Goal: Information Seeking & Learning: Learn about a topic

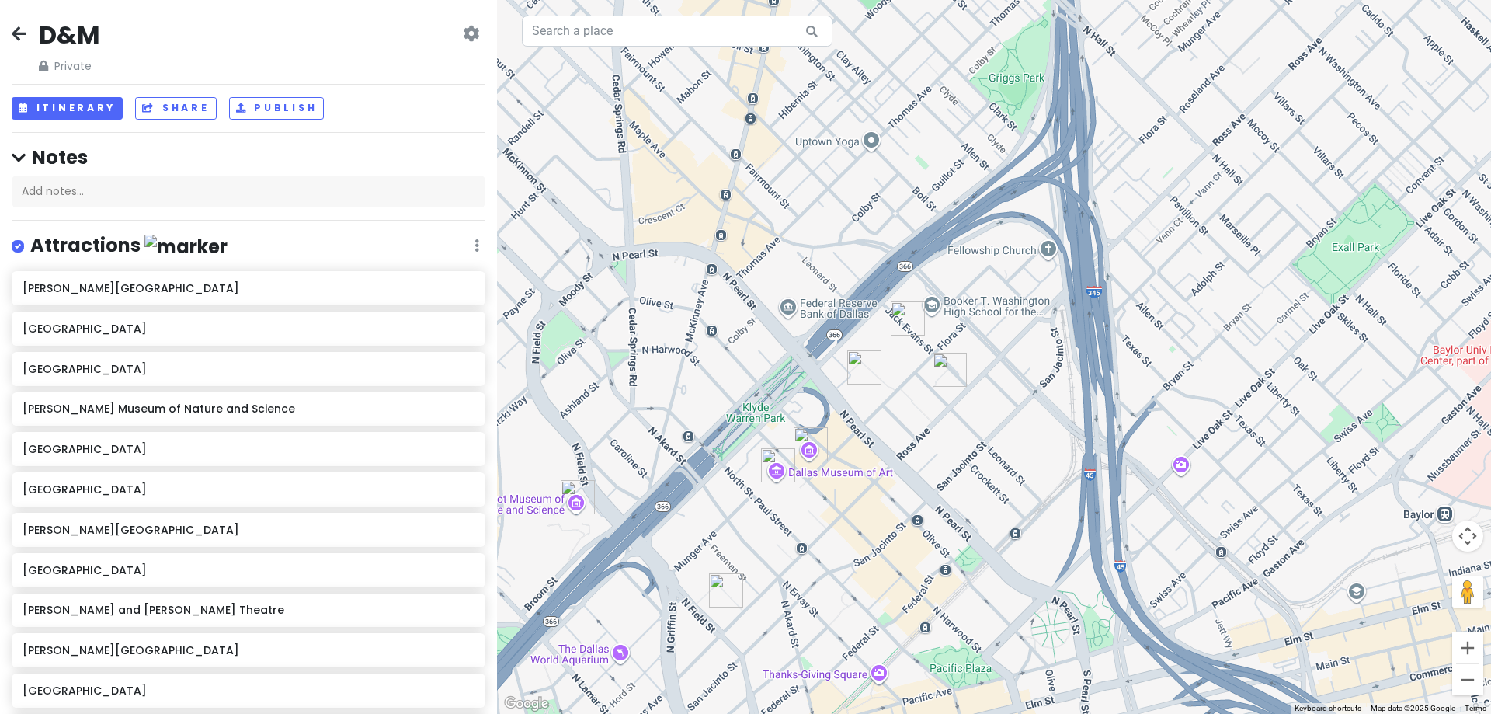
click at [947, 373] on img "Dee and Charles Wyly Theatre" at bounding box center [949, 369] width 47 height 47
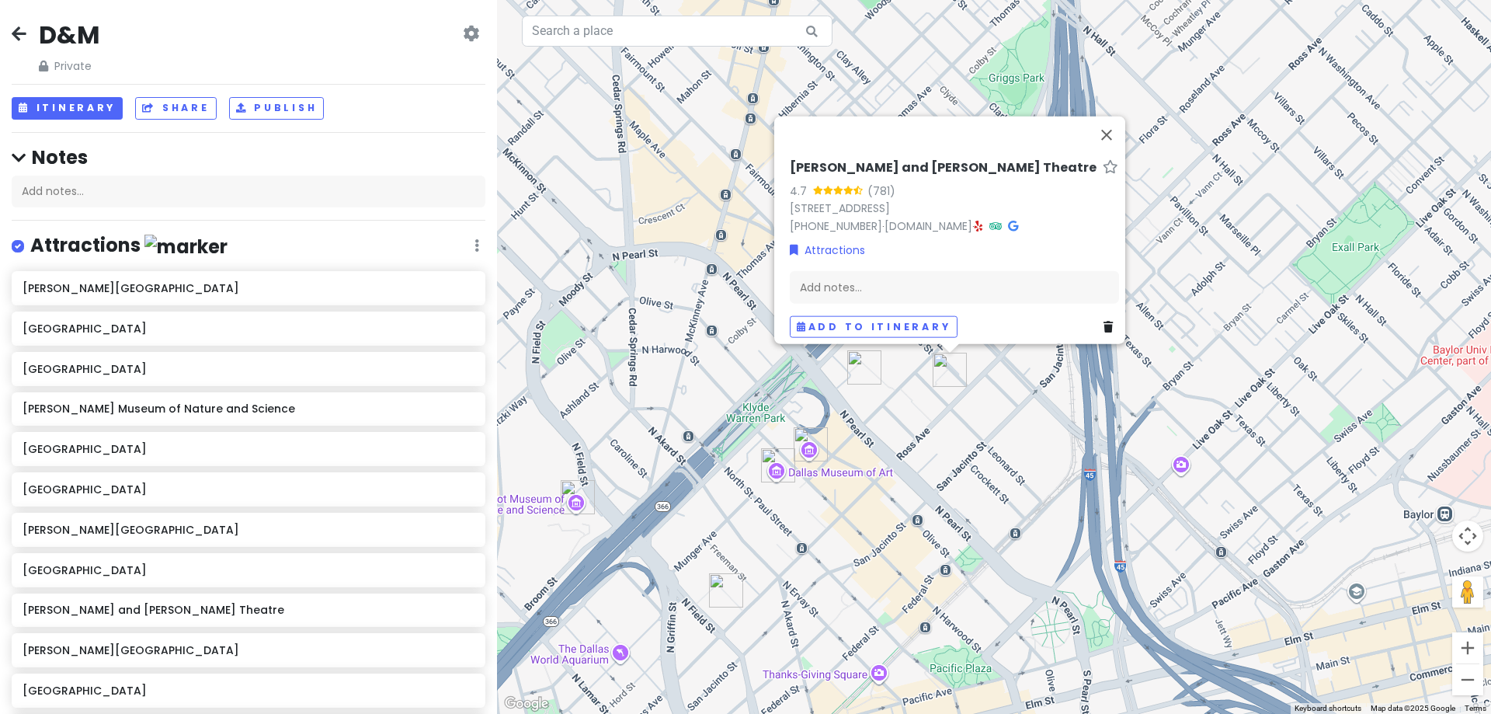
click at [854, 356] on img "Meyerson Symphony Center" at bounding box center [864, 367] width 47 height 47
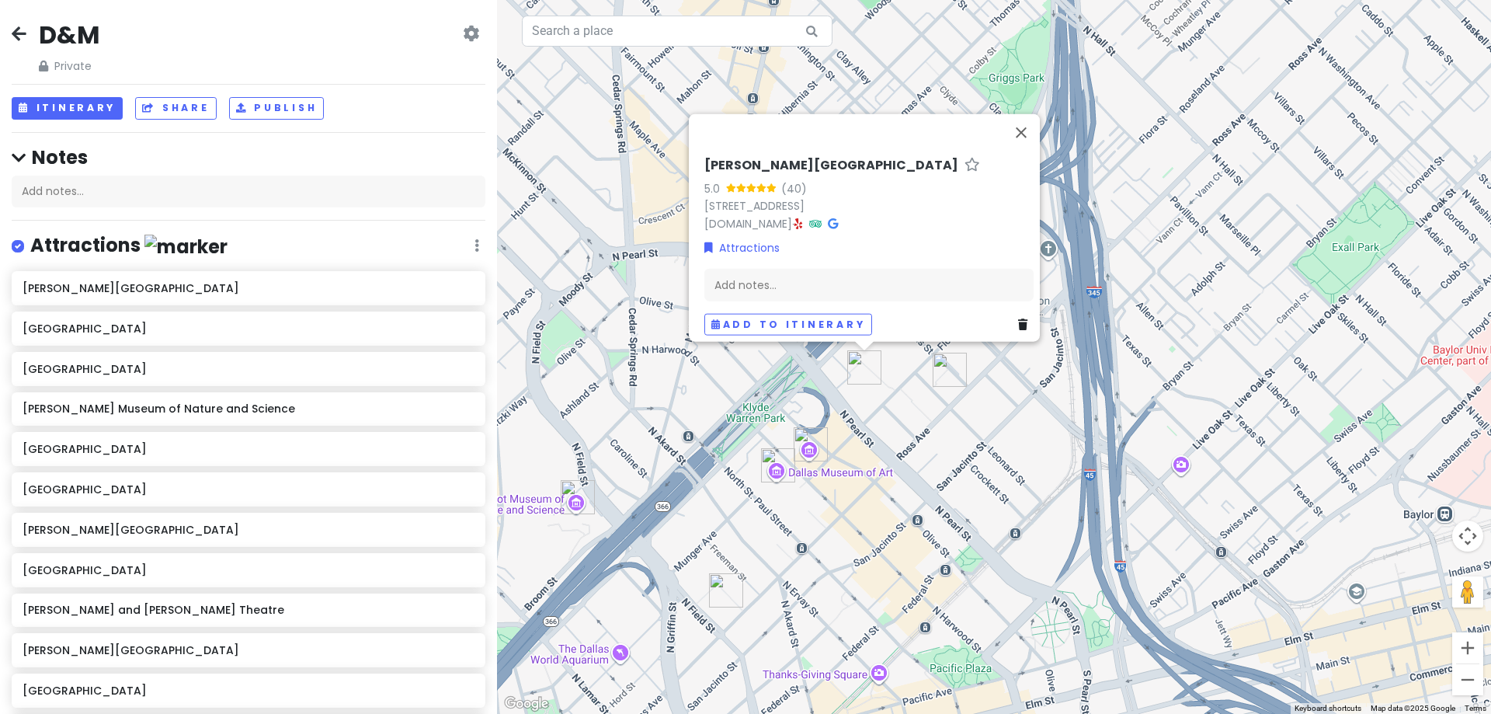
click at [811, 443] on img "Nasher Sculpture Center" at bounding box center [810, 444] width 47 height 47
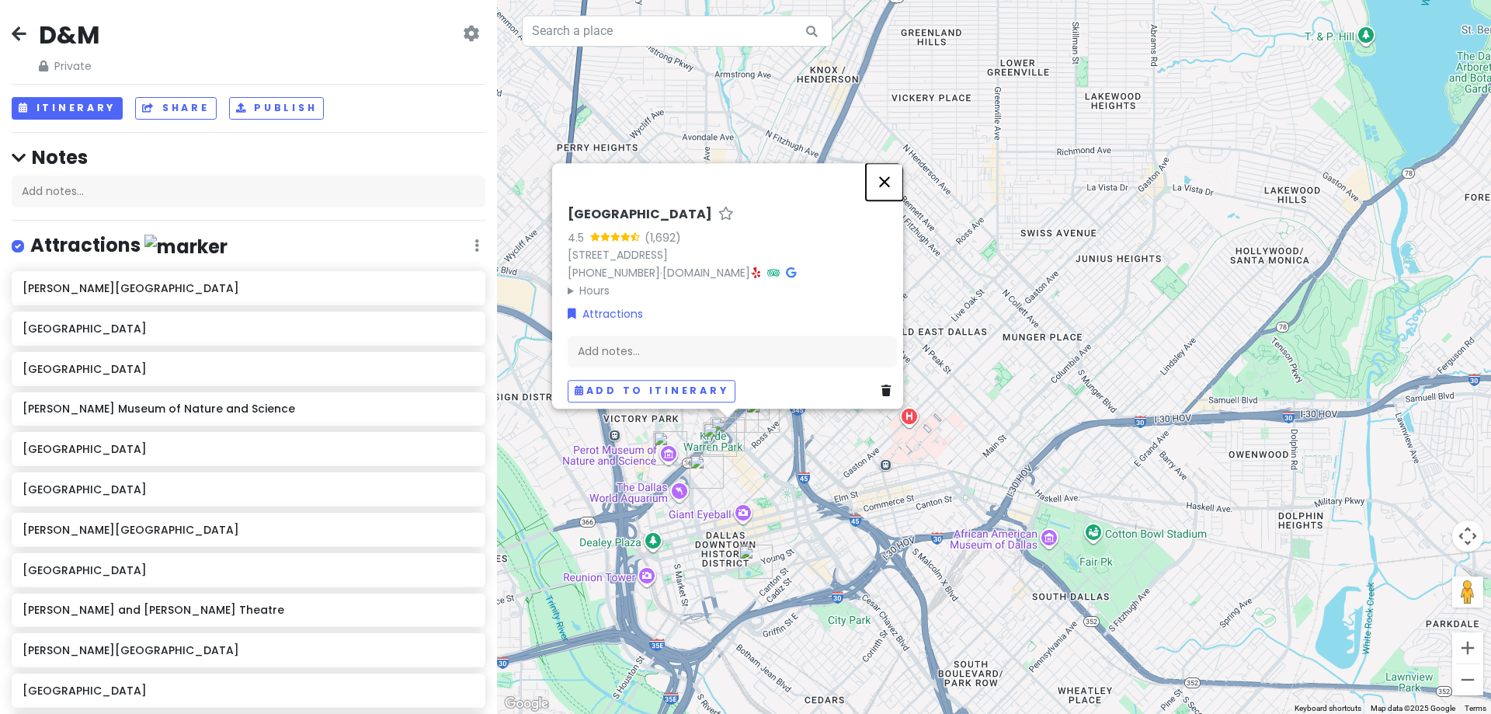
click at [888, 168] on button "Close" at bounding box center [884, 181] width 37 height 37
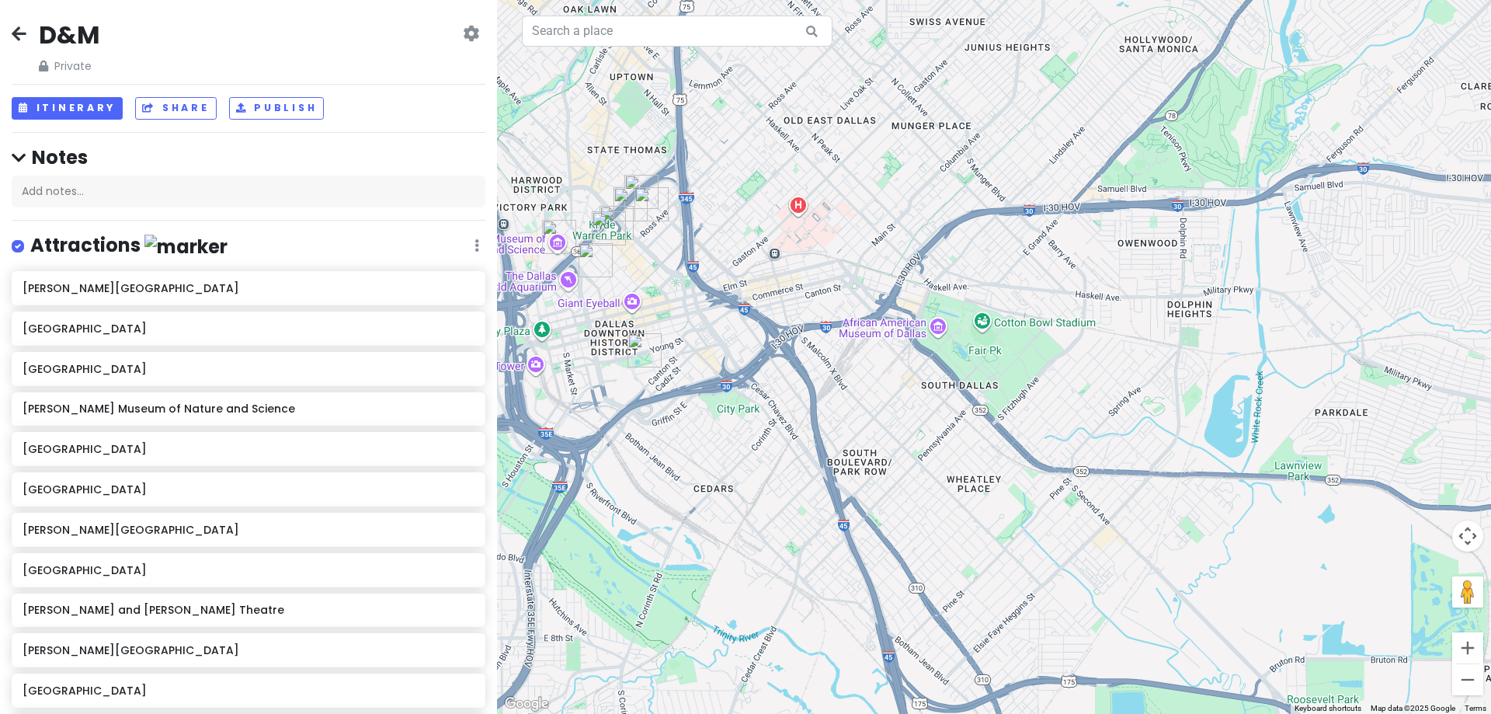
click at [646, 351] on img "Dallas City Hall" at bounding box center [644, 350] width 47 height 47
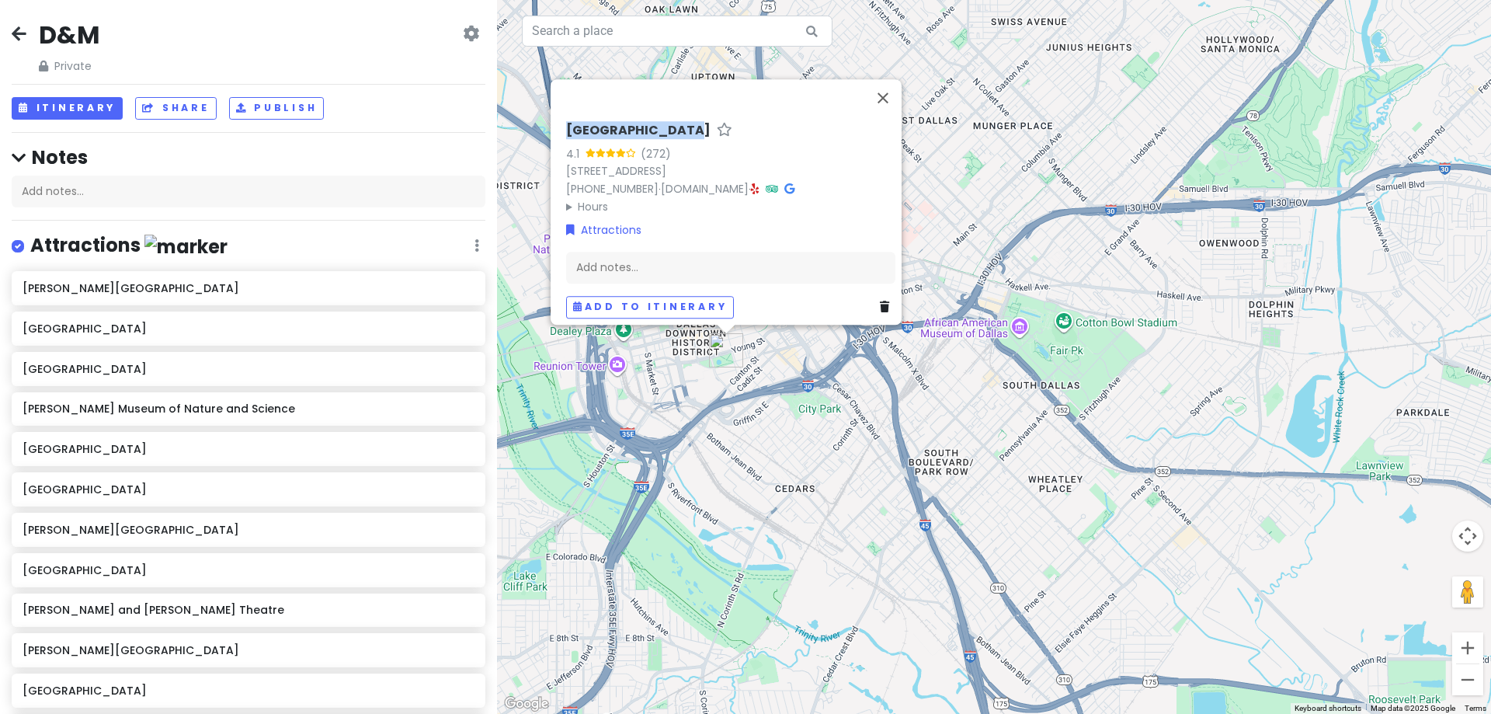
drag, startPoint x: 558, startPoint y: 114, endPoint x: 656, endPoint y: 122, distance: 98.1
click at [656, 122] on div "[GEOGRAPHIC_DATA] 4.1 (272) [STREET_ADDRESS] [PHONE_NUMBER] · [DOMAIN_NAME] · H…" at bounding box center [731, 220] width 342 height 208
copy h6 "[GEOGRAPHIC_DATA]"
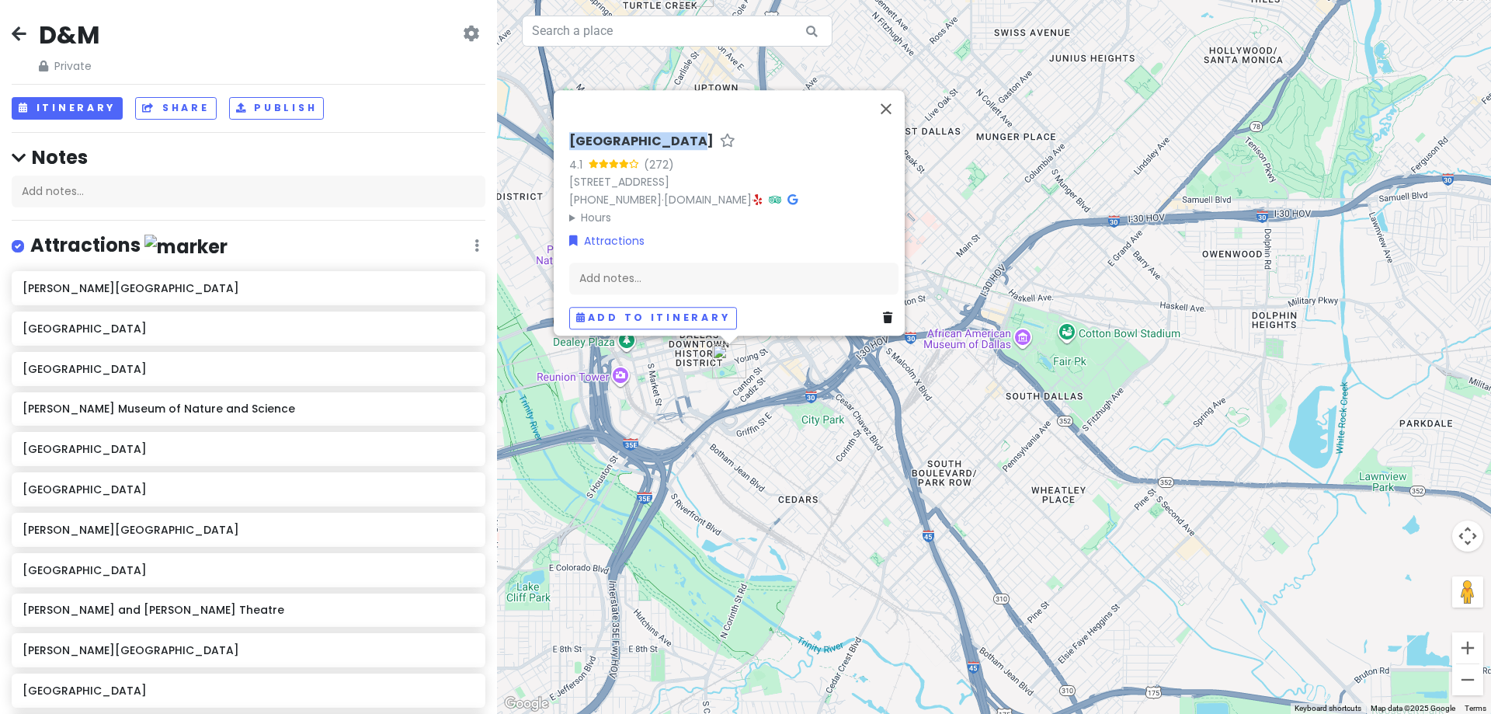
drag, startPoint x: 660, startPoint y: 371, endPoint x: 670, endPoint y: 453, distance: 82.2
click at [670, 453] on div "[GEOGRAPHIC_DATA] 4.1 (272) [STREET_ADDRESS] [PHONE_NUMBER] · [DOMAIN_NAME] · H…" at bounding box center [994, 357] width 994 height 714
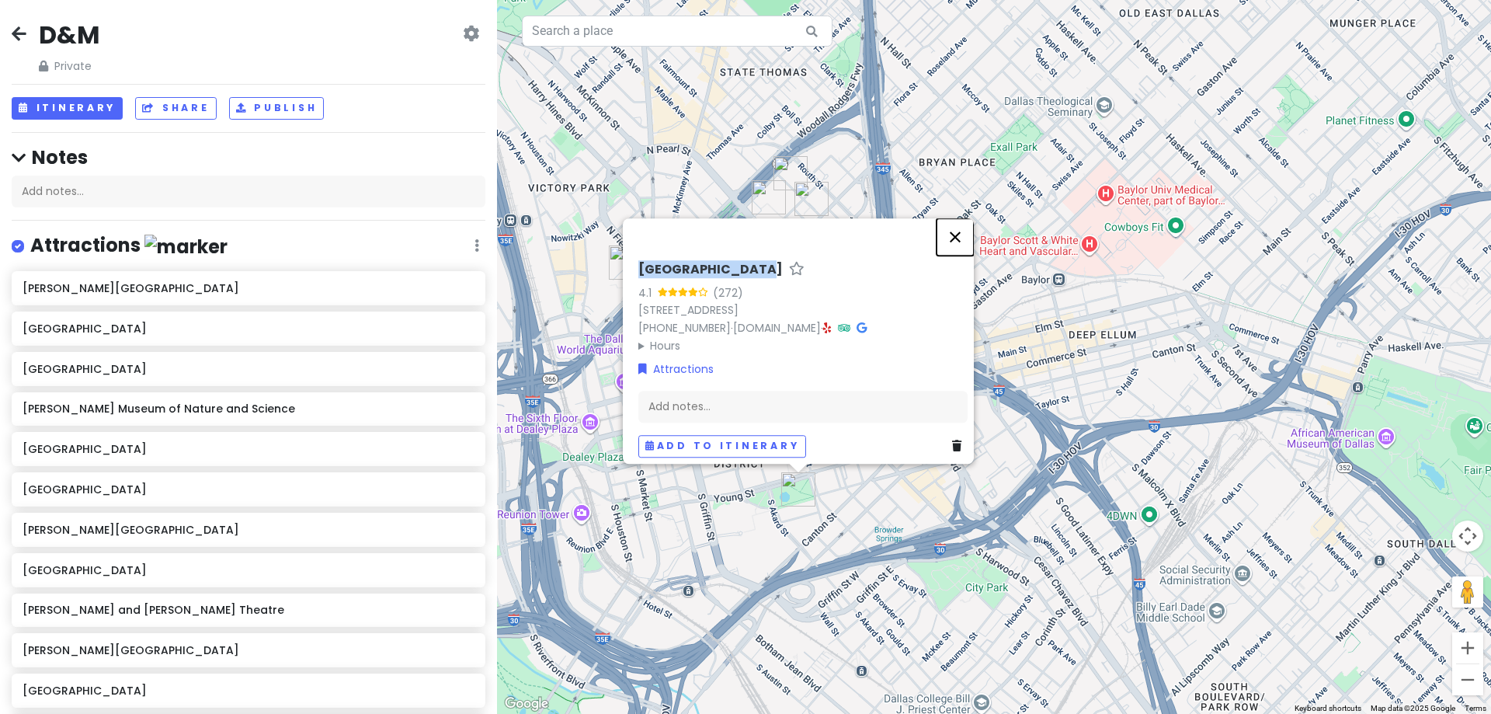
click at [959, 228] on button "Close" at bounding box center [954, 236] width 37 height 37
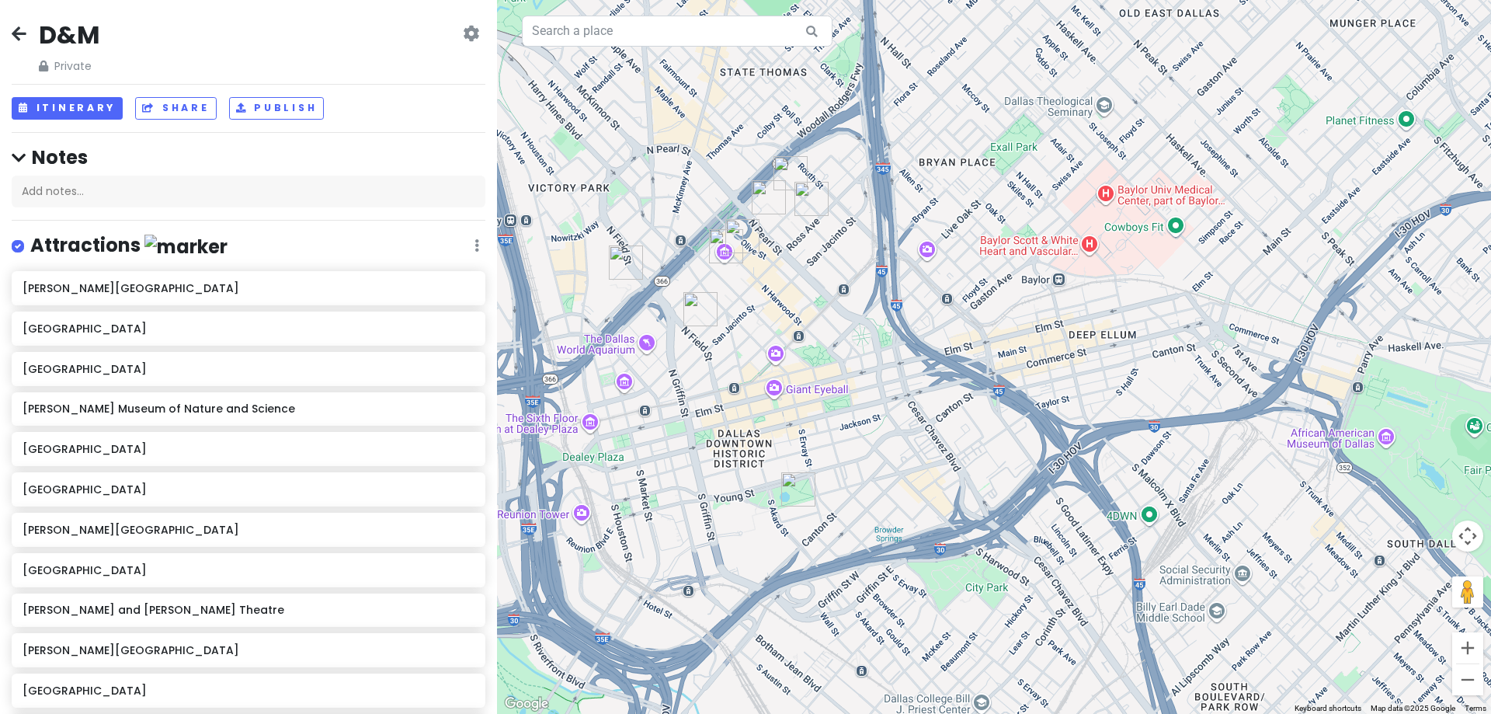
click at [697, 314] on img "Fountain Place" at bounding box center [700, 309] width 47 height 47
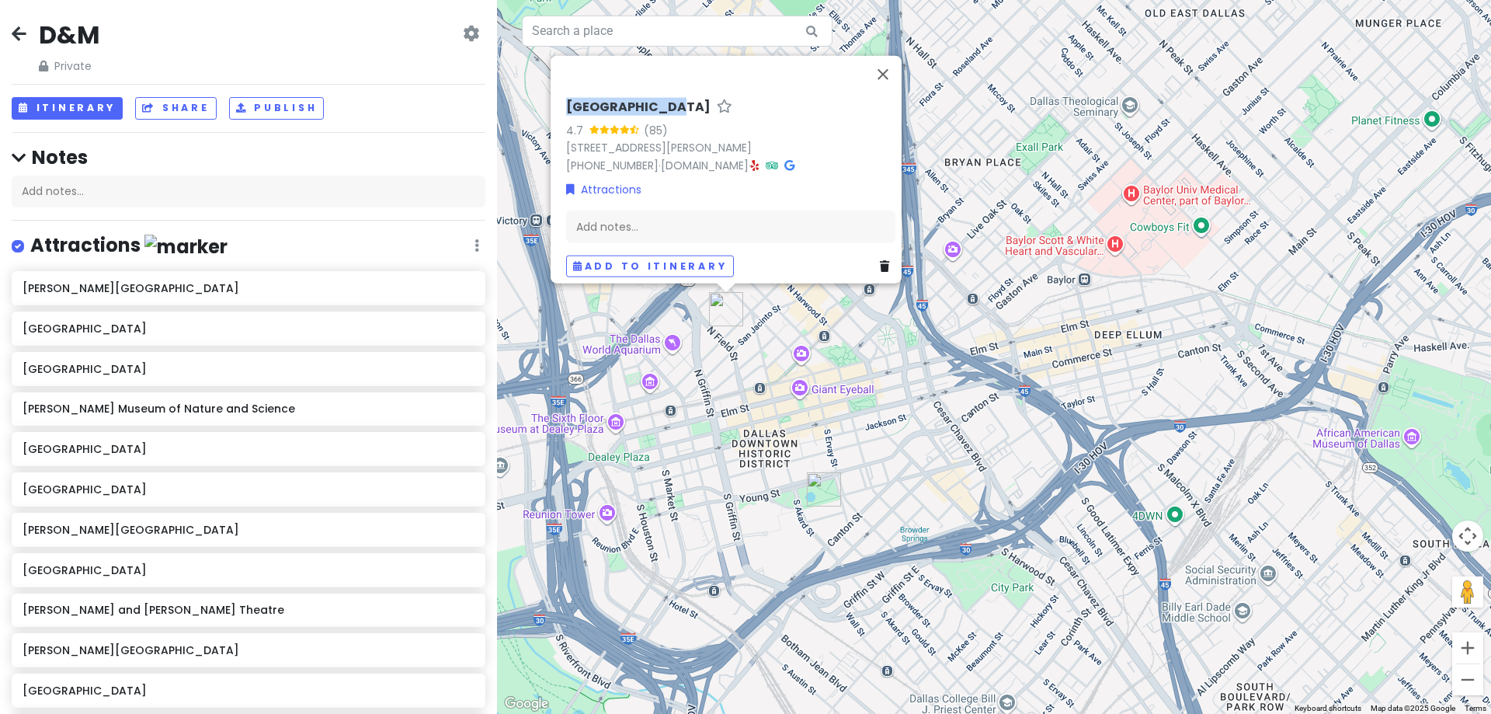
drag, startPoint x: 556, startPoint y: 91, endPoint x: 651, endPoint y: 100, distance: 95.2
click at [651, 100] on div "[GEOGRAPHIC_DATA] 4.7 (85) [STREET_ADDRESS][PERSON_NAME] [PHONE_NUMBER] · [DOMA…" at bounding box center [731, 187] width 342 height 190
copy h6 "[GEOGRAPHIC_DATA]"
drag, startPoint x: 888, startPoint y: 61, endPoint x: 873, endPoint y: 96, distance: 37.5
click at [888, 61] on button "Close" at bounding box center [882, 73] width 37 height 37
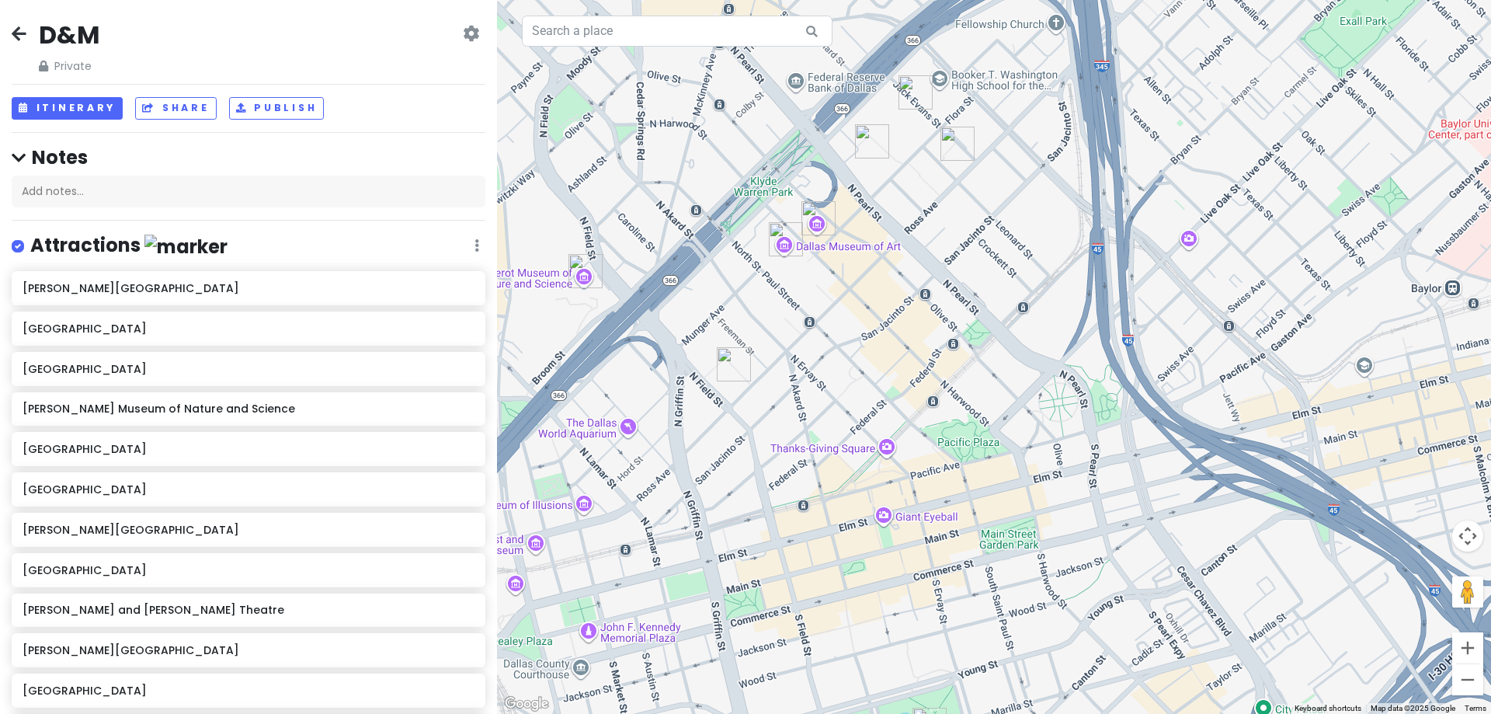
click at [576, 269] on img "Perot Museum of Nature and Science" at bounding box center [585, 271] width 47 height 47
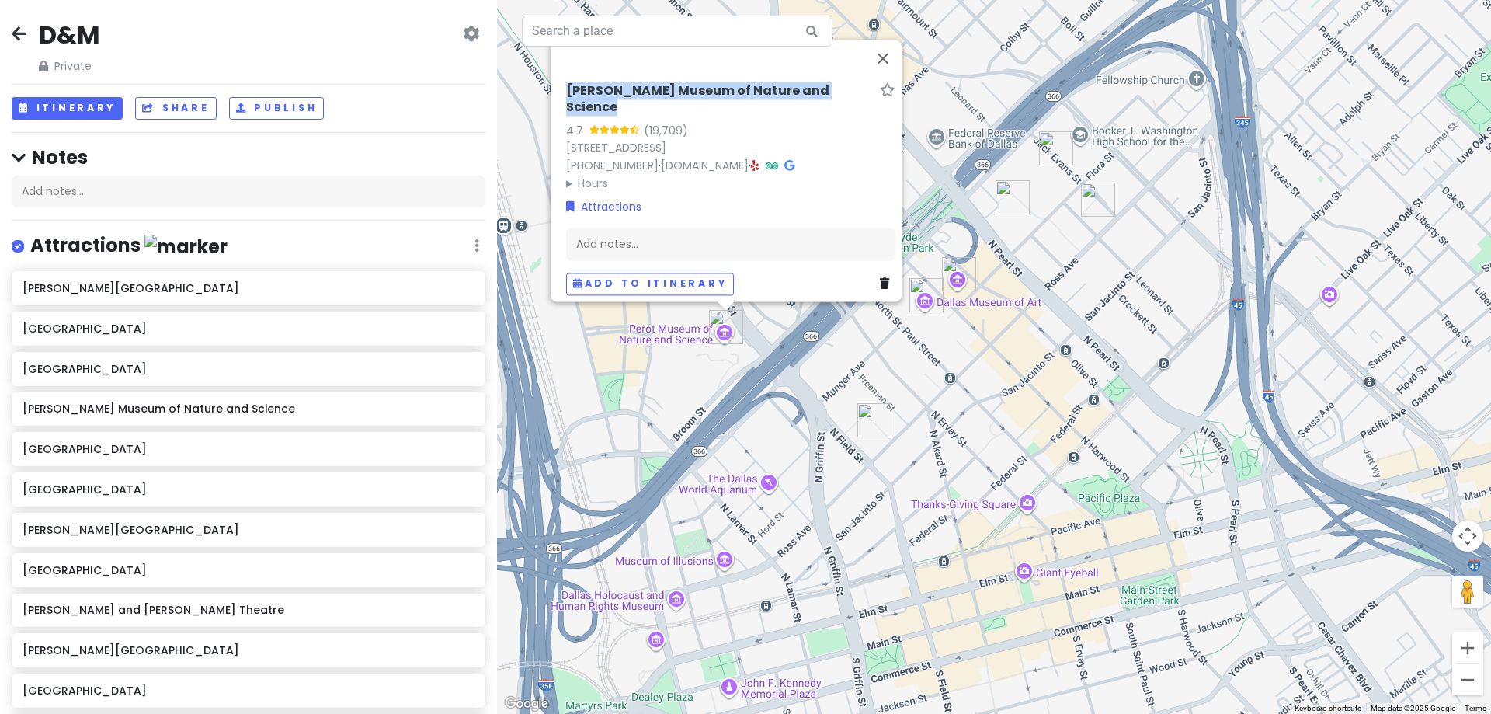
drag, startPoint x: 560, startPoint y: 96, endPoint x: 797, endPoint y: 106, distance: 237.0
click at [797, 106] on div "[PERSON_NAME] Museum of Nature and Science" at bounding box center [730, 102] width 329 height 39
copy h6 "[PERSON_NAME] Museum of Nature and Science"
click at [794, 160] on icon at bounding box center [789, 165] width 10 height 11
click at [899, 63] on button "Close" at bounding box center [882, 58] width 37 height 37
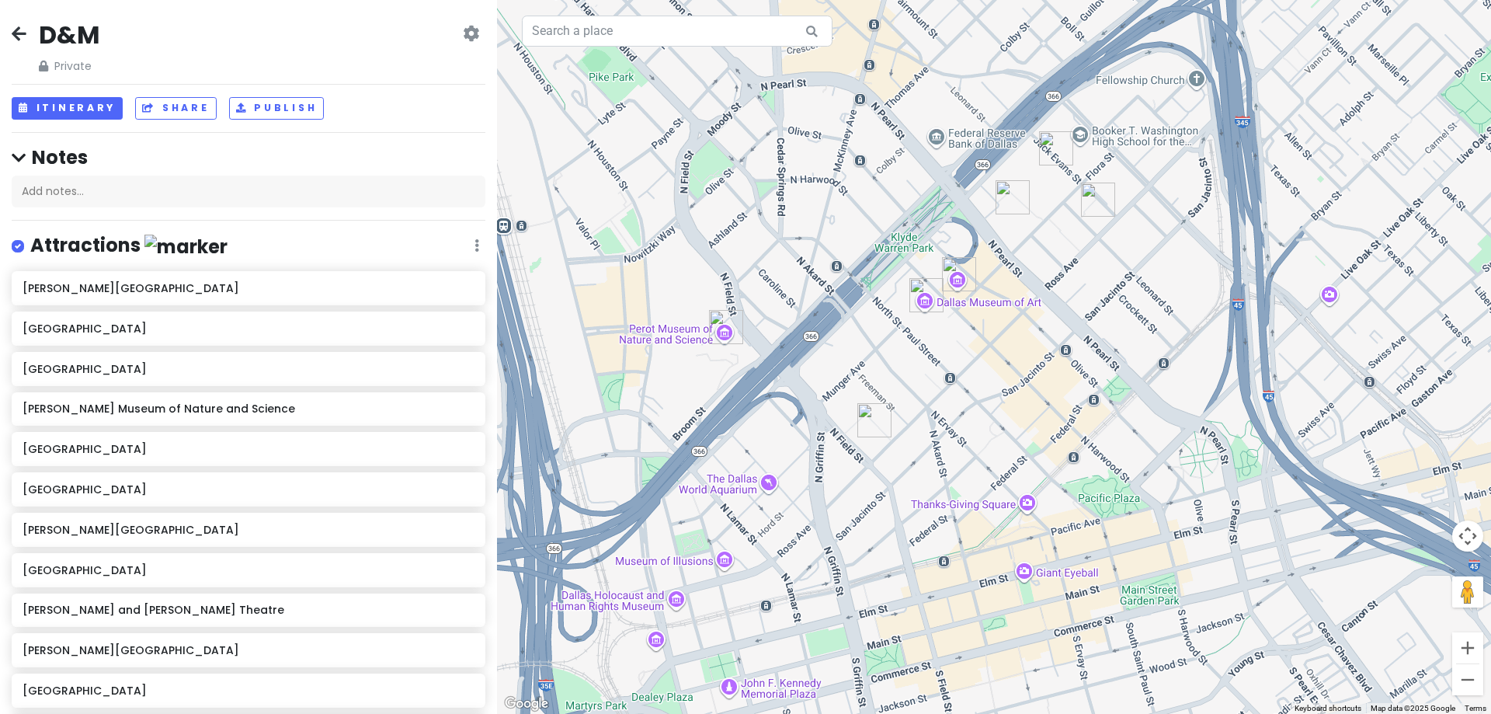
click at [922, 294] on img "Dallas Museum of Art" at bounding box center [926, 295] width 47 height 47
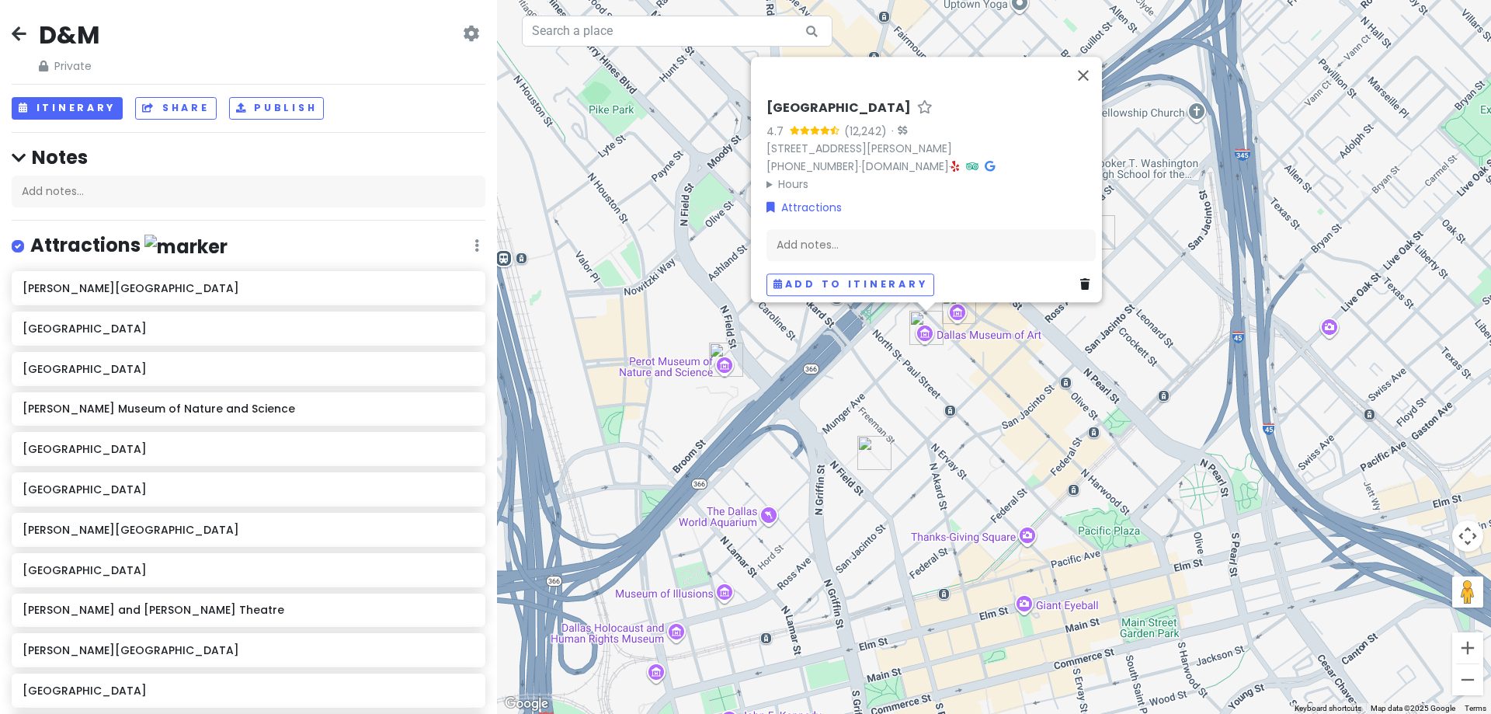
click at [985, 161] on icon at bounding box center [990, 166] width 10 height 11
click at [1091, 71] on button "Close" at bounding box center [1083, 75] width 37 height 37
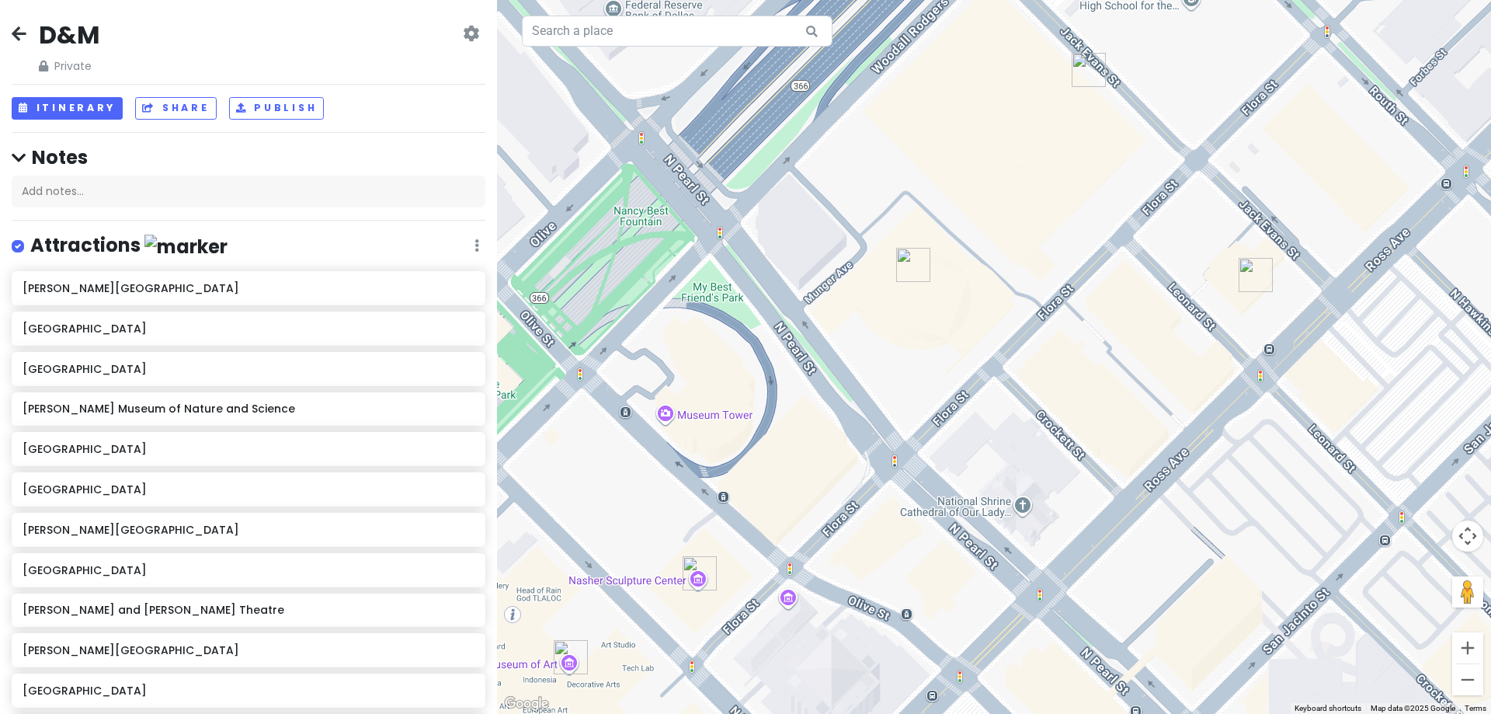
click at [908, 266] on img "Meyerson Symphony Center" at bounding box center [913, 264] width 47 height 47
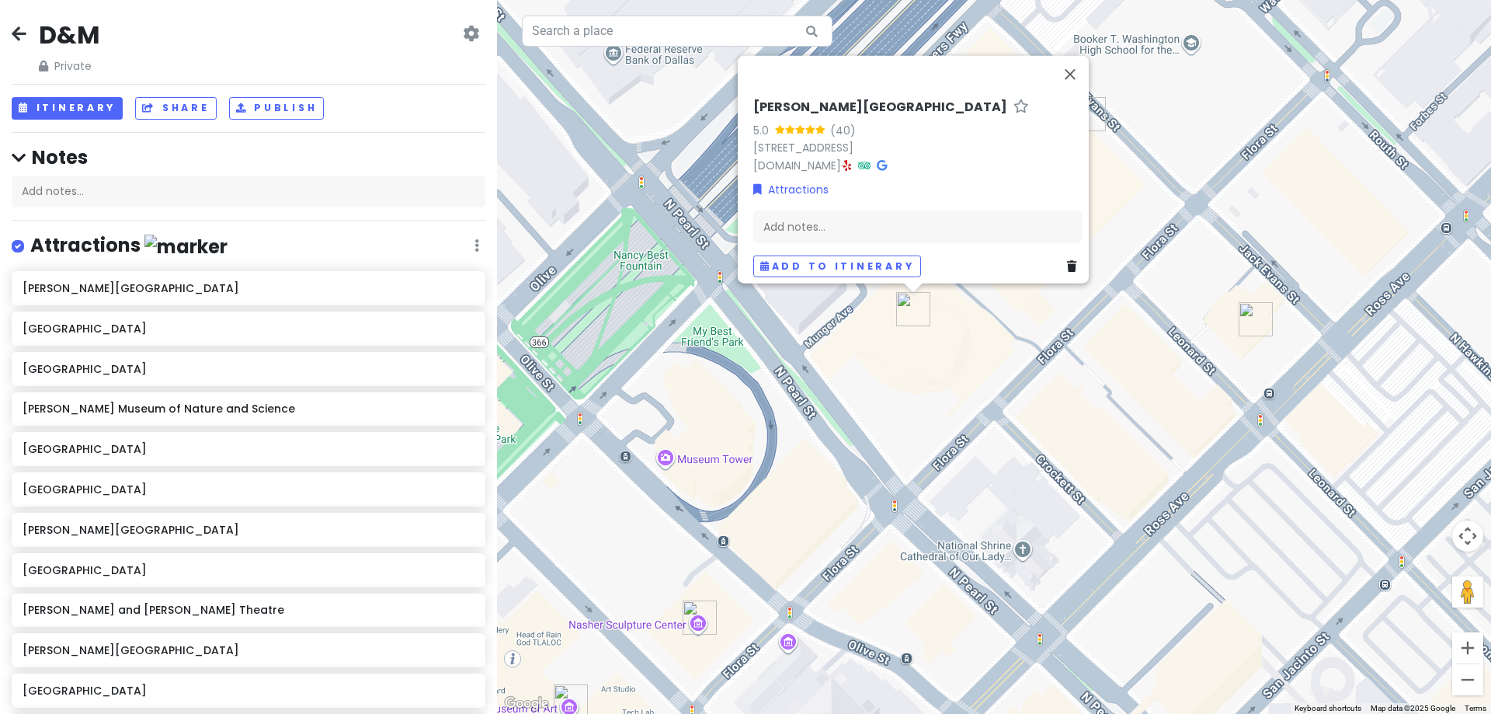
click at [887, 159] on icon at bounding box center [882, 164] width 10 height 11
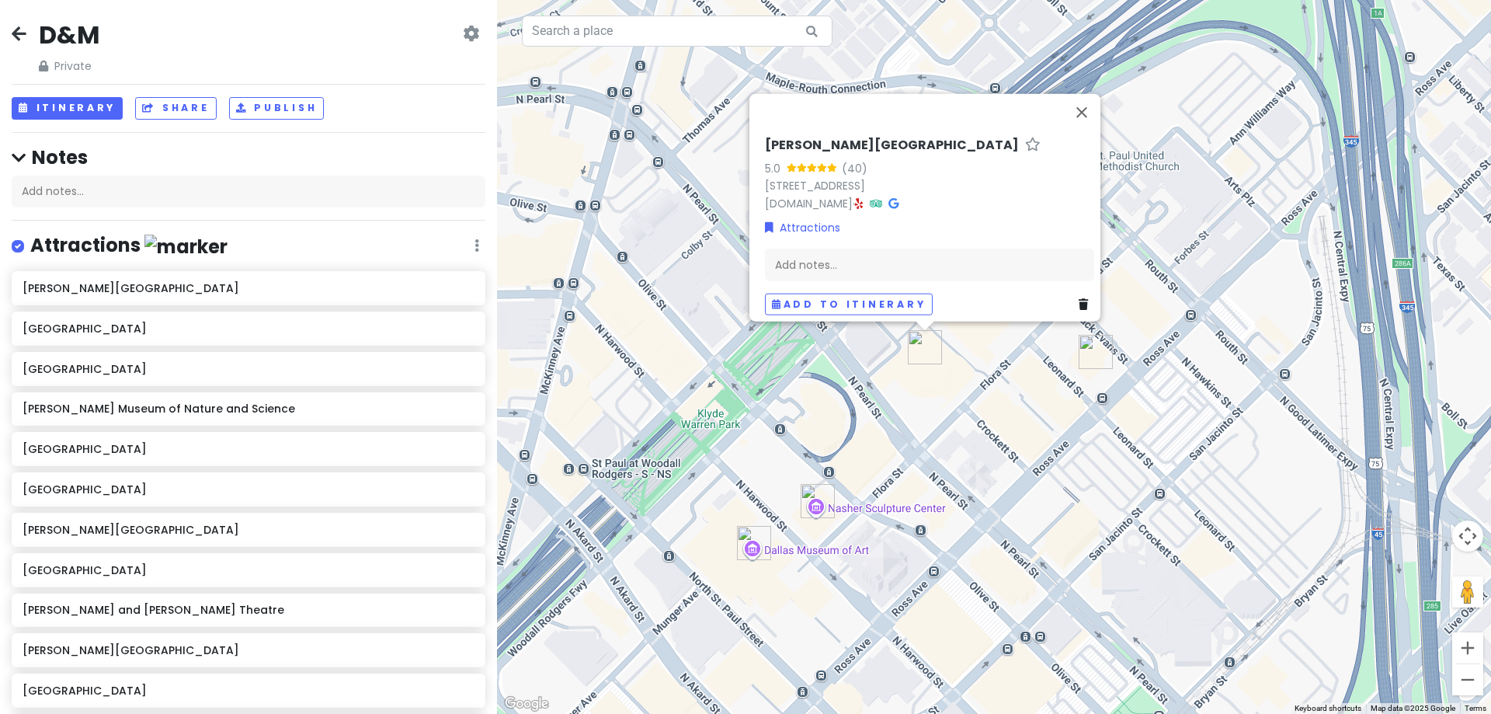
click at [1097, 359] on img "Dee and Charles Wyly Theatre" at bounding box center [1095, 351] width 47 height 47
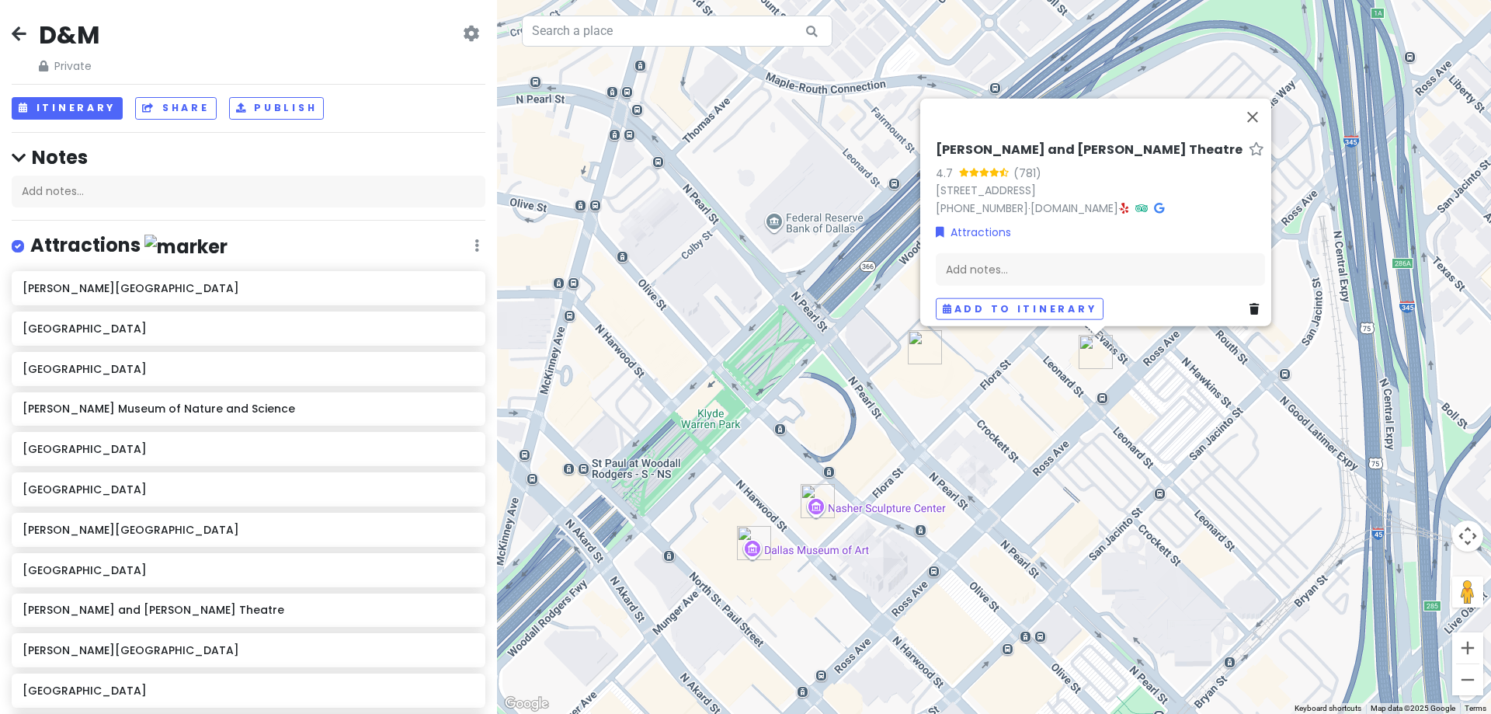
click at [1154, 202] on icon at bounding box center [1159, 207] width 10 height 11
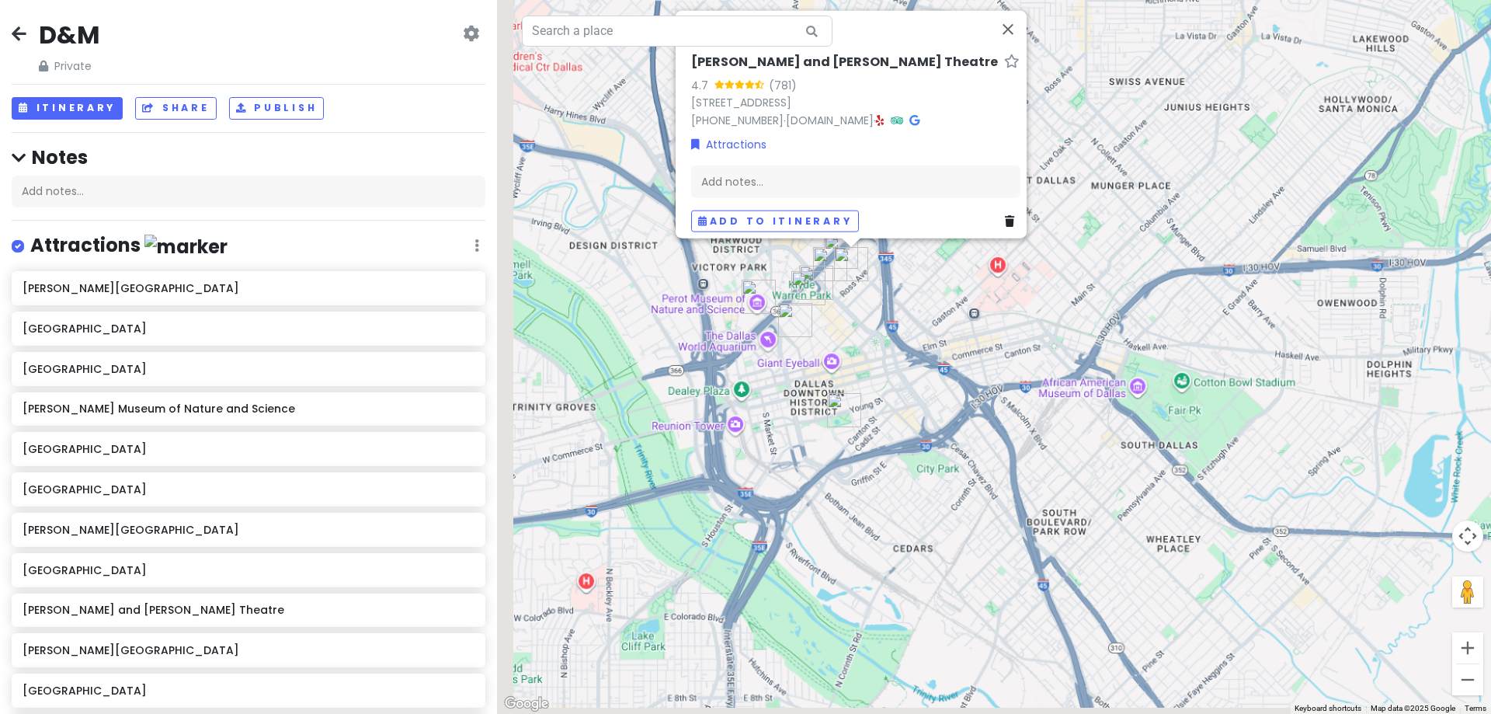
drag, startPoint x: 919, startPoint y: 419, endPoint x: 1014, endPoint y: 326, distance: 132.9
click at [1014, 326] on div "[PERSON_NAME] and [PERSON_NAME] Theatre 4.7 (781) [STREET_ADDRESS] [PHONE_NUMBE…" at bounding box center [994, 357] width 994 height 714
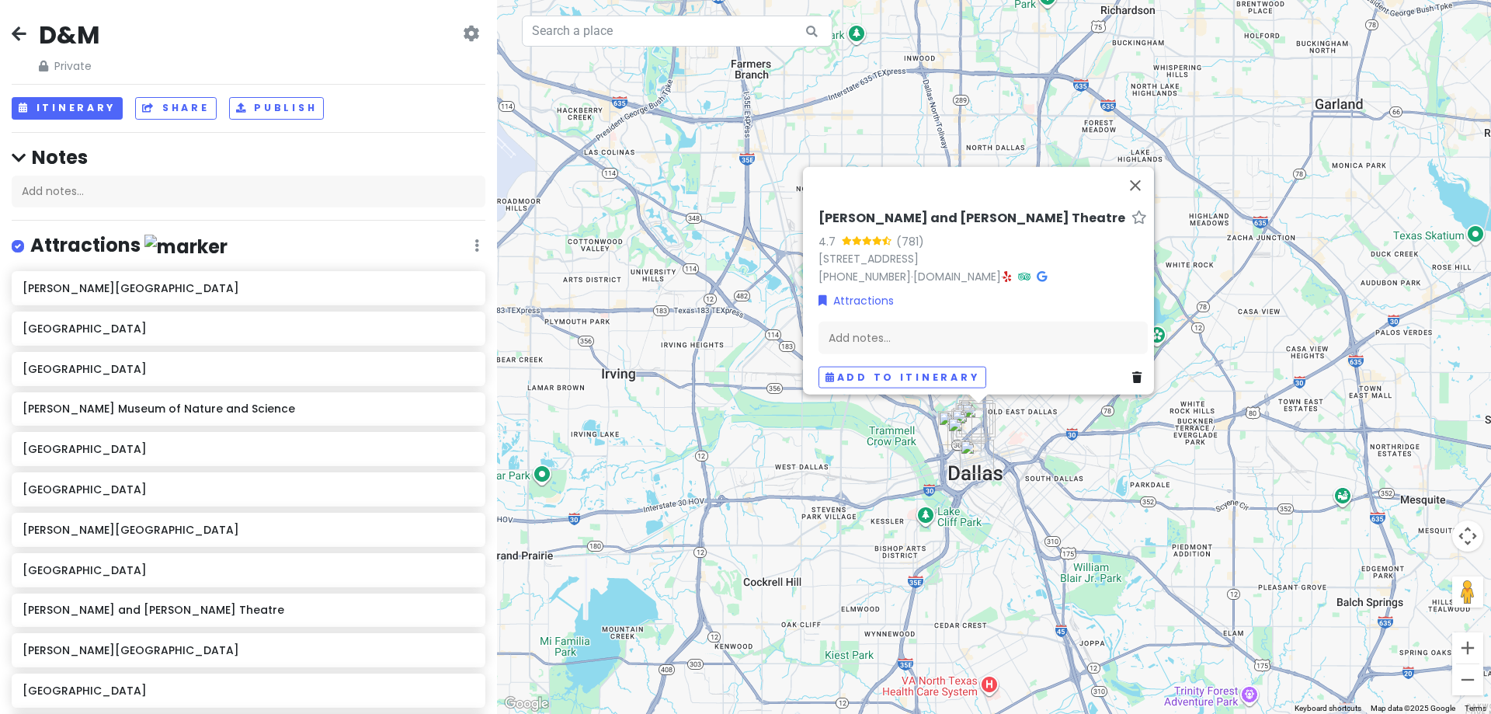
drag, startPoint x: 828, startPoint y: 432, endPoint x: 954, endPoint y: 498, distance: 142.7
click at [946, 536] on div "[PERSON_NAME] and [PERSON_NAME] Theatre 4.7 (781) [STREET_ADDRESS] [PHONE_NUMBE…" at bounding box center [994, 357] width 994 height 714
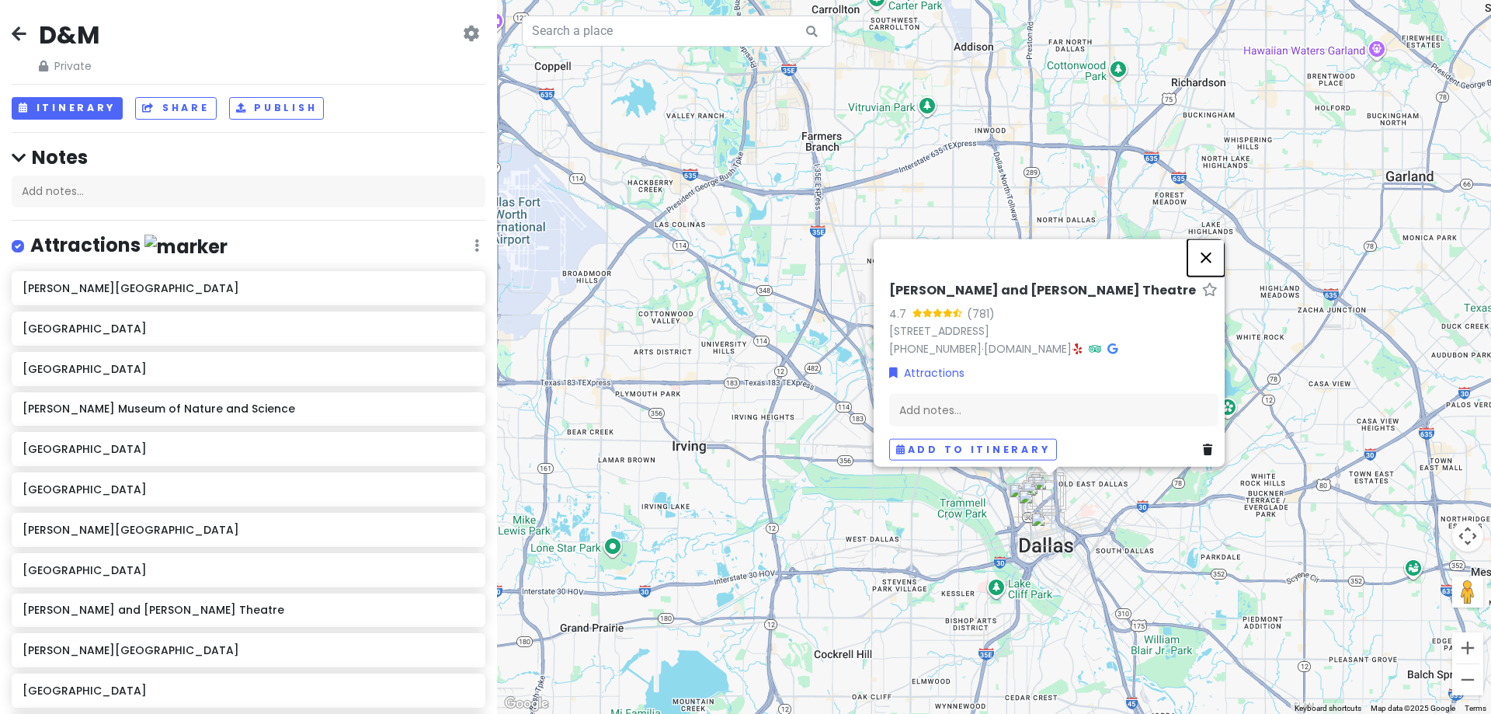
click at [1208, 242] on button "Close" at bounding box center [1205, 256] width 37 height 37
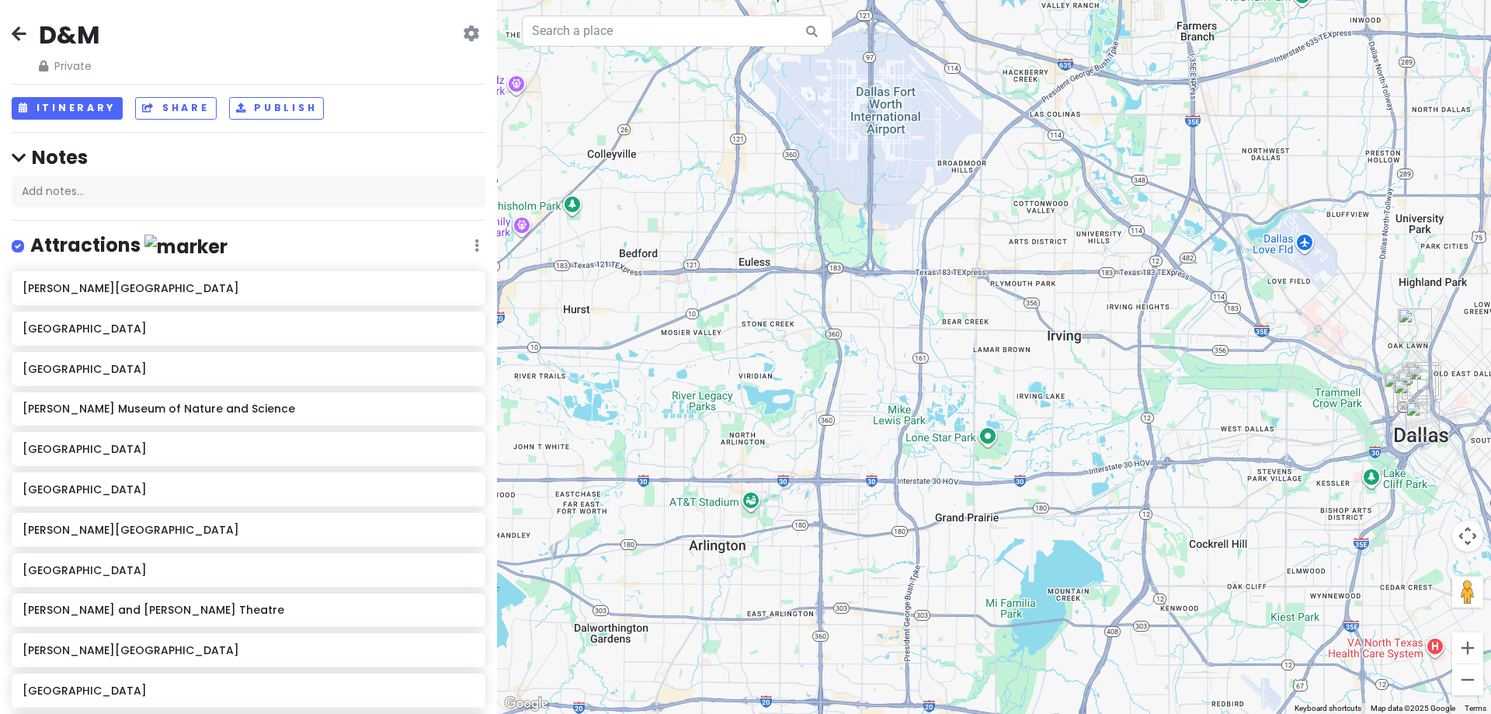
drag, startPoint x: 822, startPoint y: 436, endPoint x: 1155, endPoint y: 340, distance: 346.7
click at [1155, 340] on div at bounding box center [994, 357] width 994 height 714
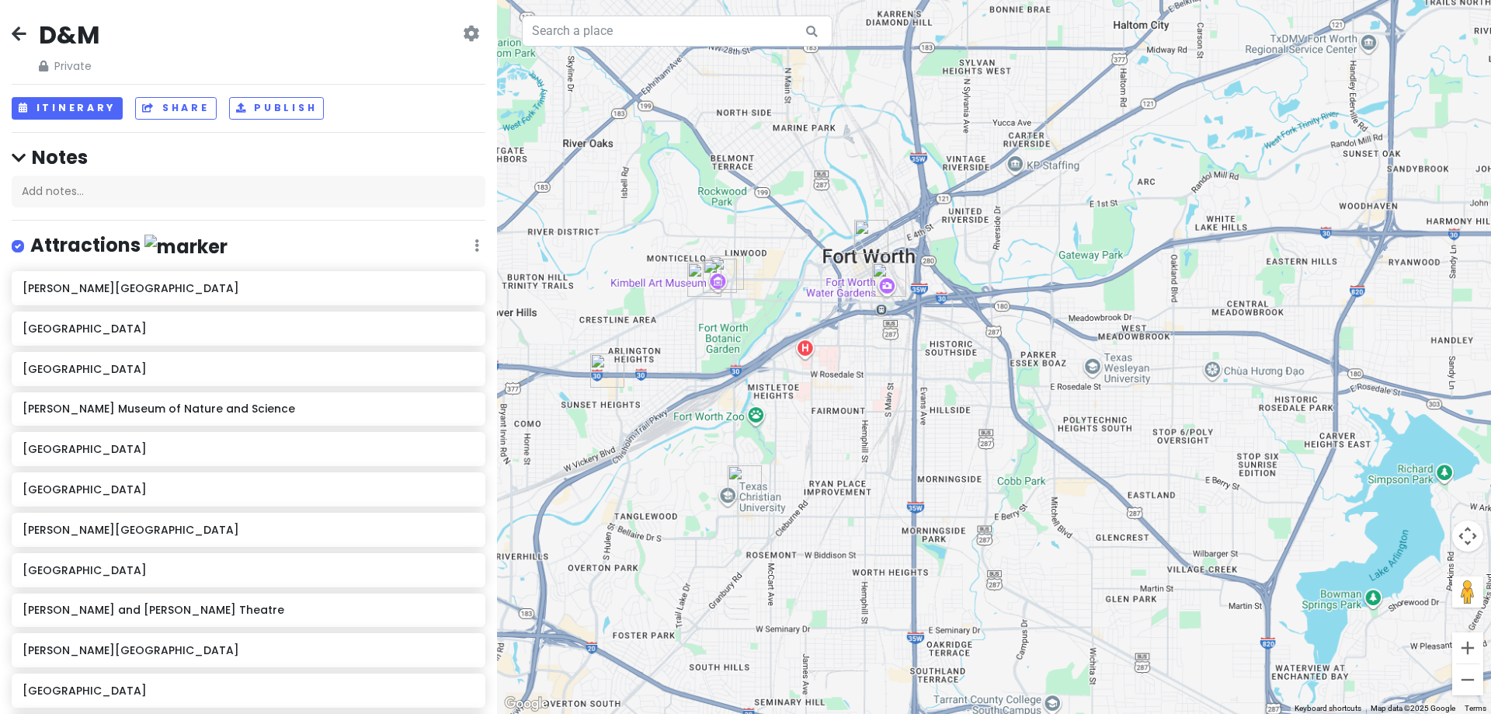
drag, startPoint x: 867, startPoint y: 416, endPoint x: 645, endPoint y: 443, distance: 223.0
click at [645, 443] on div at bounding box center [994, 357] width 994 height 714
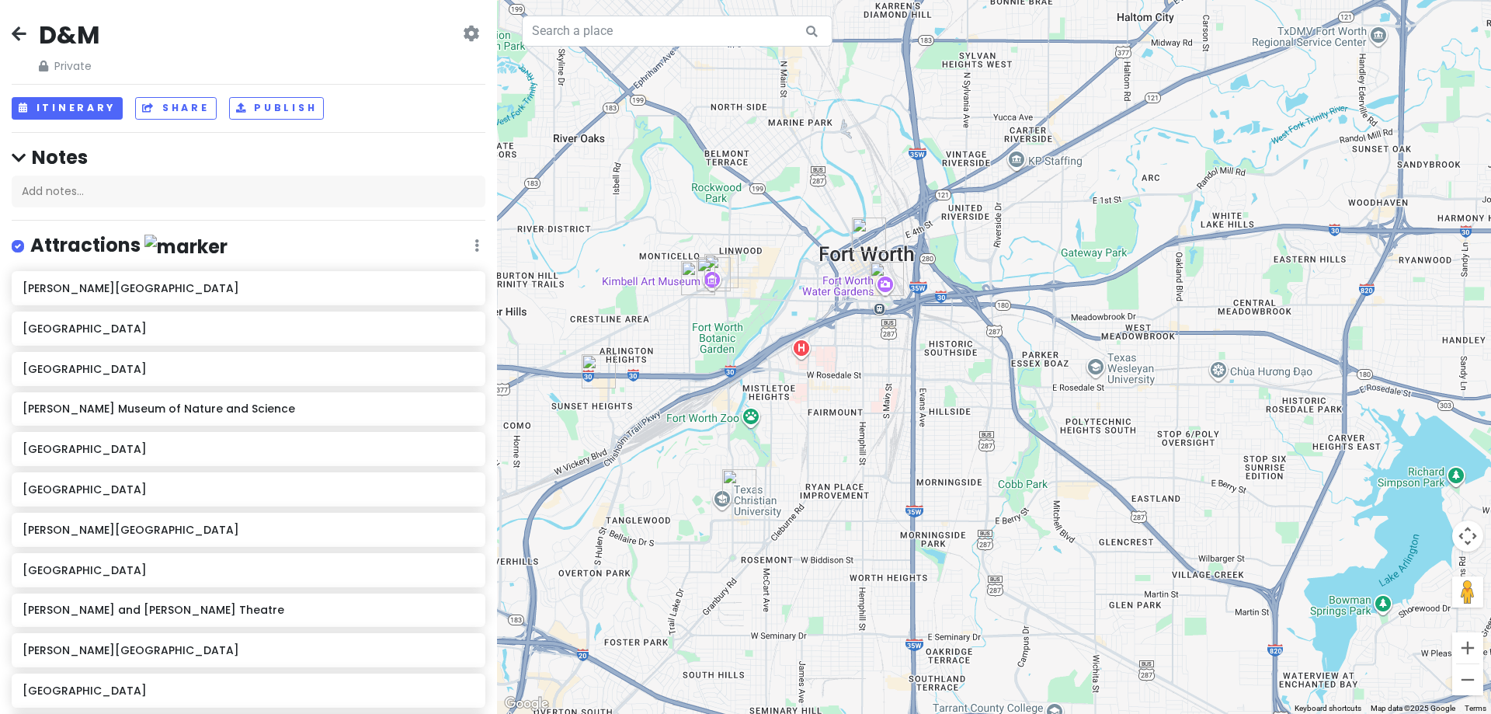
click at [735, 477] on img "2800 S University Dr" at bounding box center [739, 486] width 47 height 47
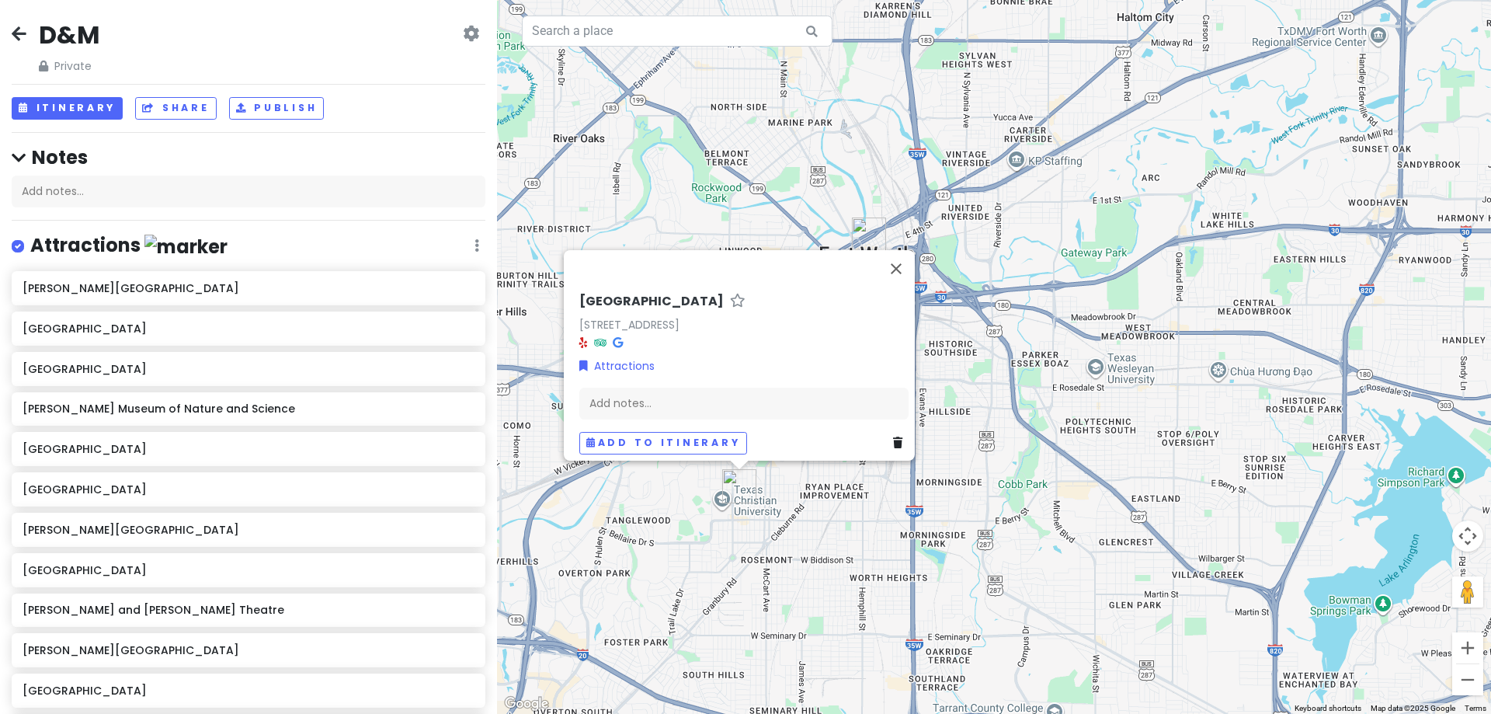
click at [613, 336] on icon at bounding box center [618, 341] width 10 height 11
click at [894, 257] on button "Close" at bounding box center [895, 268] width 37 height 37
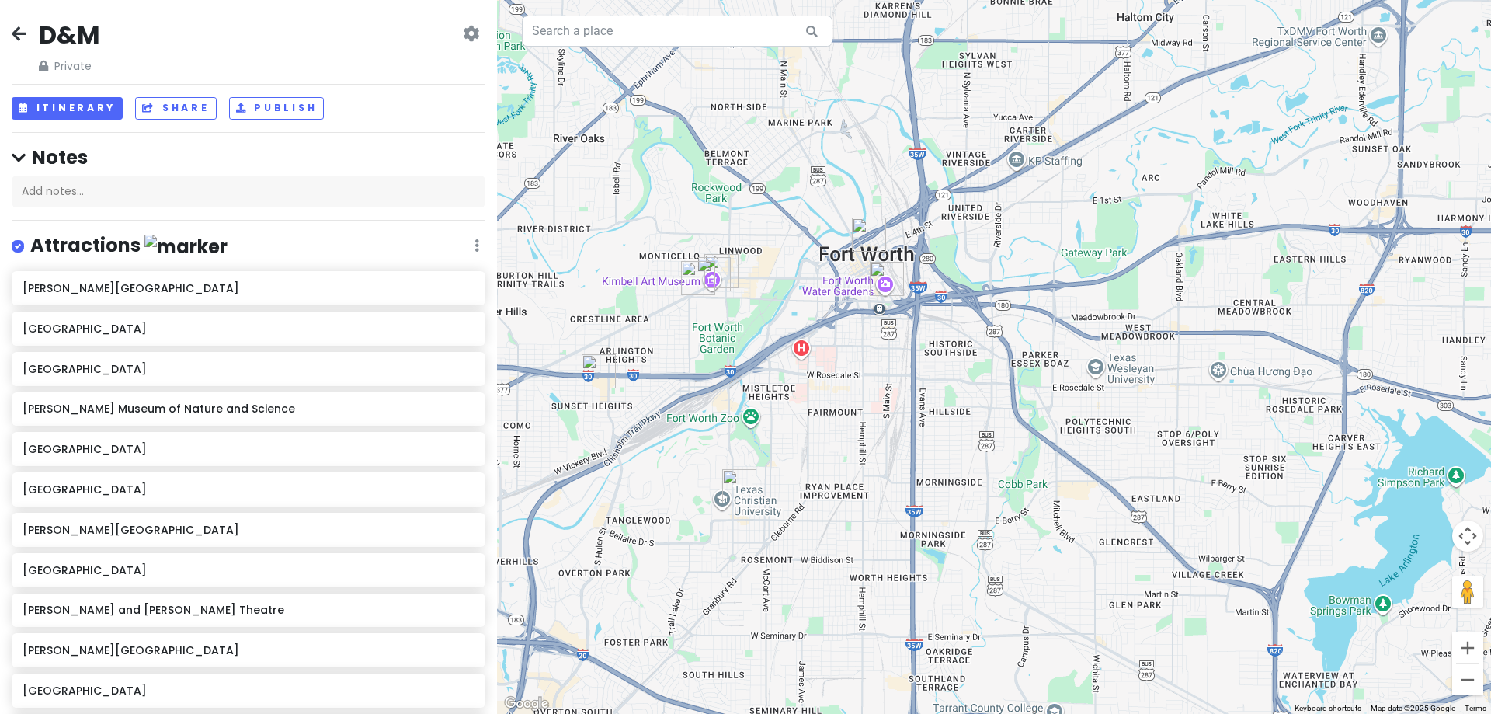
click at [594, 371] on img "Marty Leonard Community Chapel" at bounding box center [598, 371] width 47 height 47
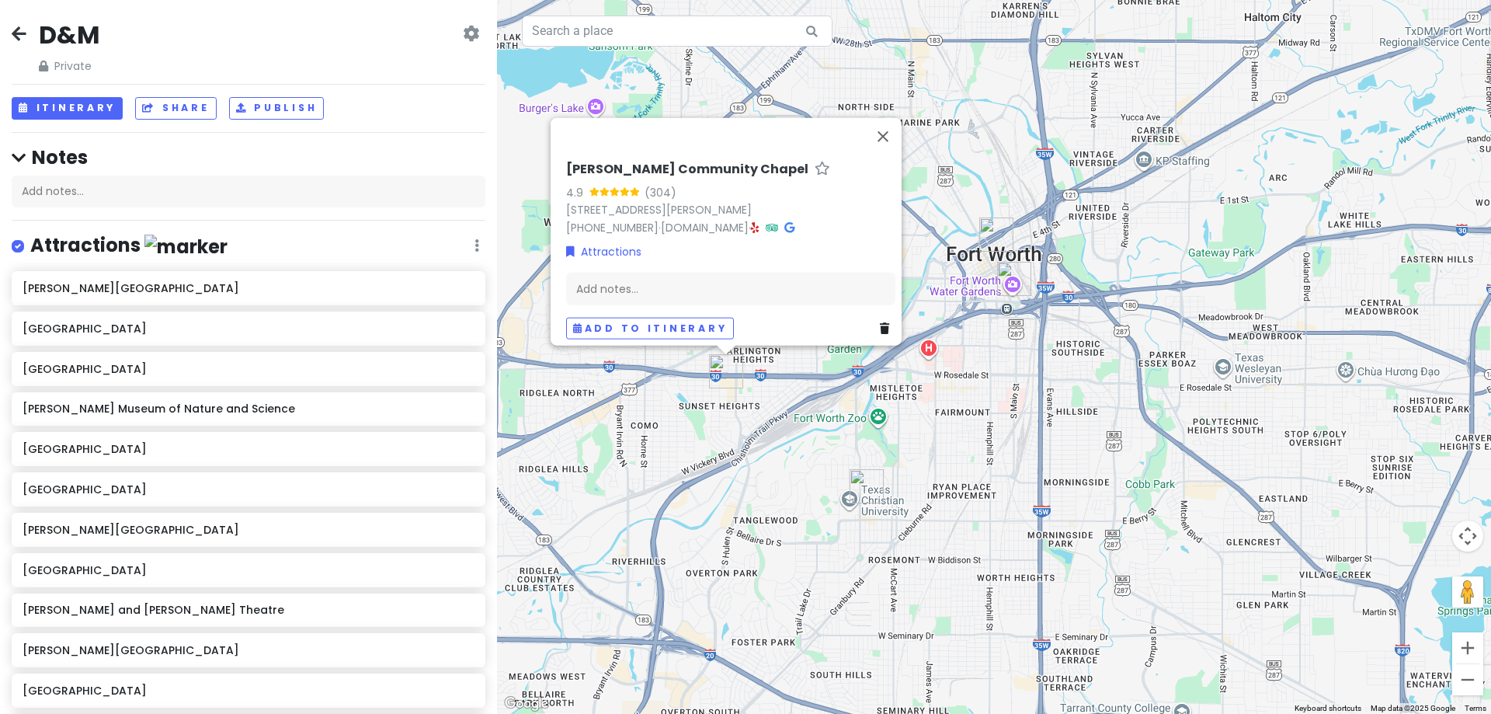
click at [794, 221] on icon at bounding box center [789, 226] width 10 height 11
click at [895, 127] on button "Close" at bounding box center [882, 135] width 37 height 37
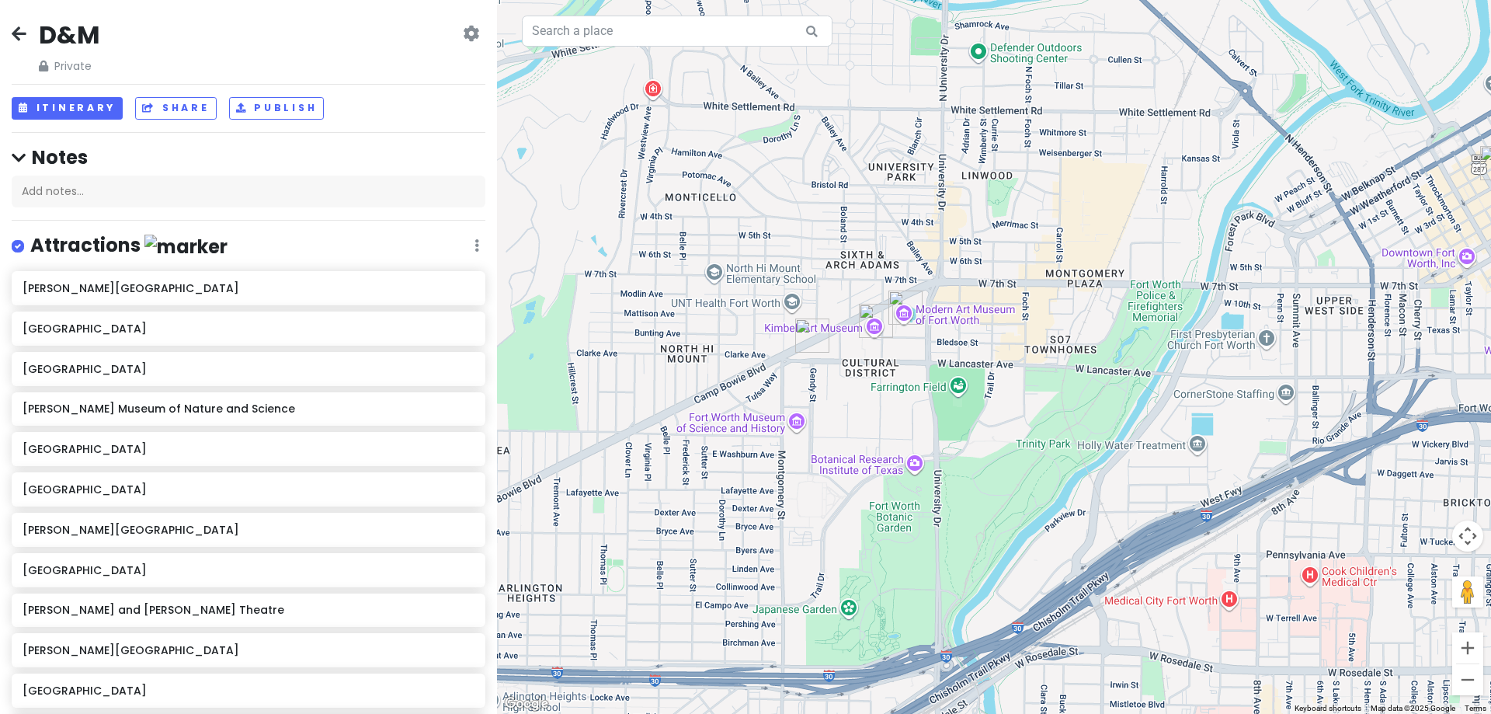
click at [804, 337] on img "Amon Carter Museum of American Art" at bounding box center [812, 335] width 47 height 47
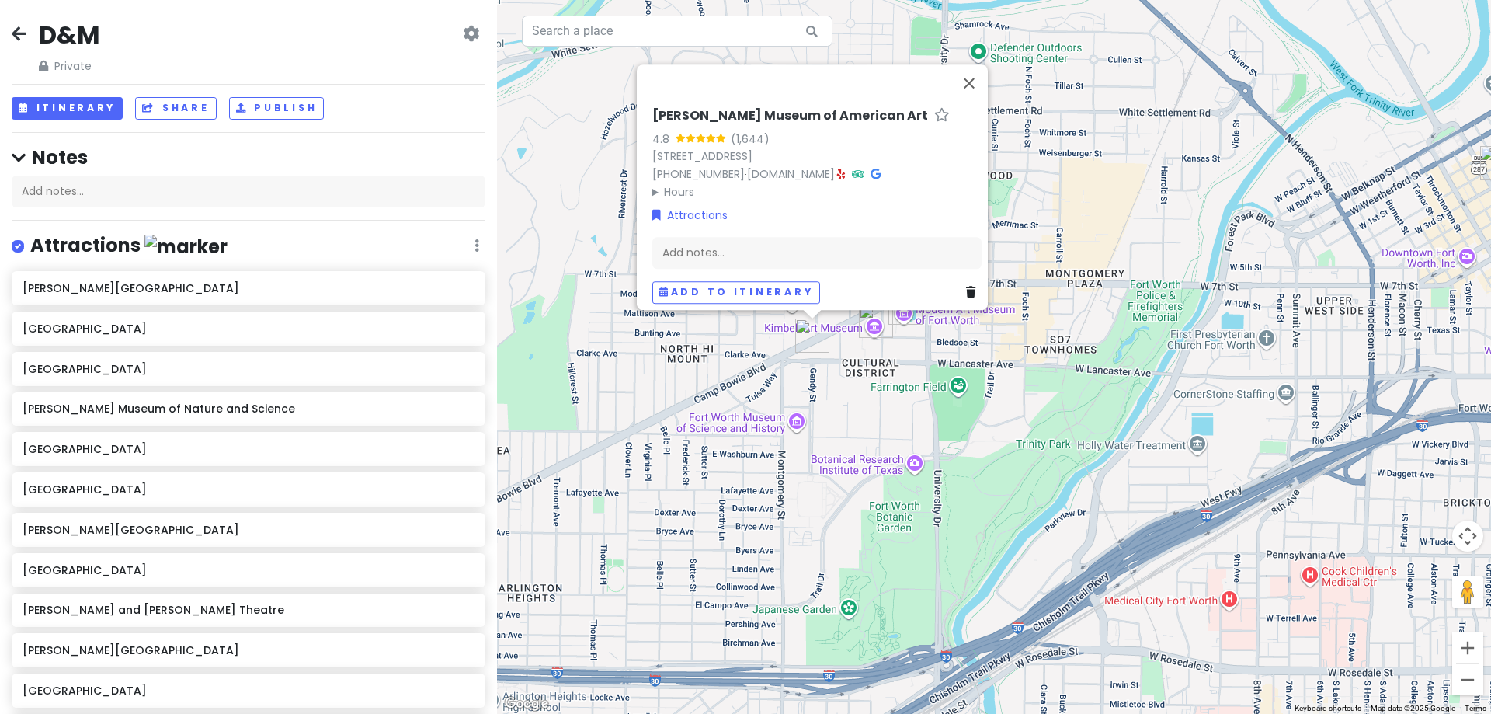
click at [881, 168] on icon at bounding box center [875, 173] width 10 height 11
drag, startPoint x: 929, startPoint y: 347, endPoint x: 856, endPoint y: 370, distance: 77.1
click at [856, 370] on div "[PERSON_NAME][GEOGRAPHIC_DATA] 4.8 (1,644) [STREET_ADDRESS] [PHONE_NUMBER] · [D…" at bounding box center [994, 357] width 994 height 714
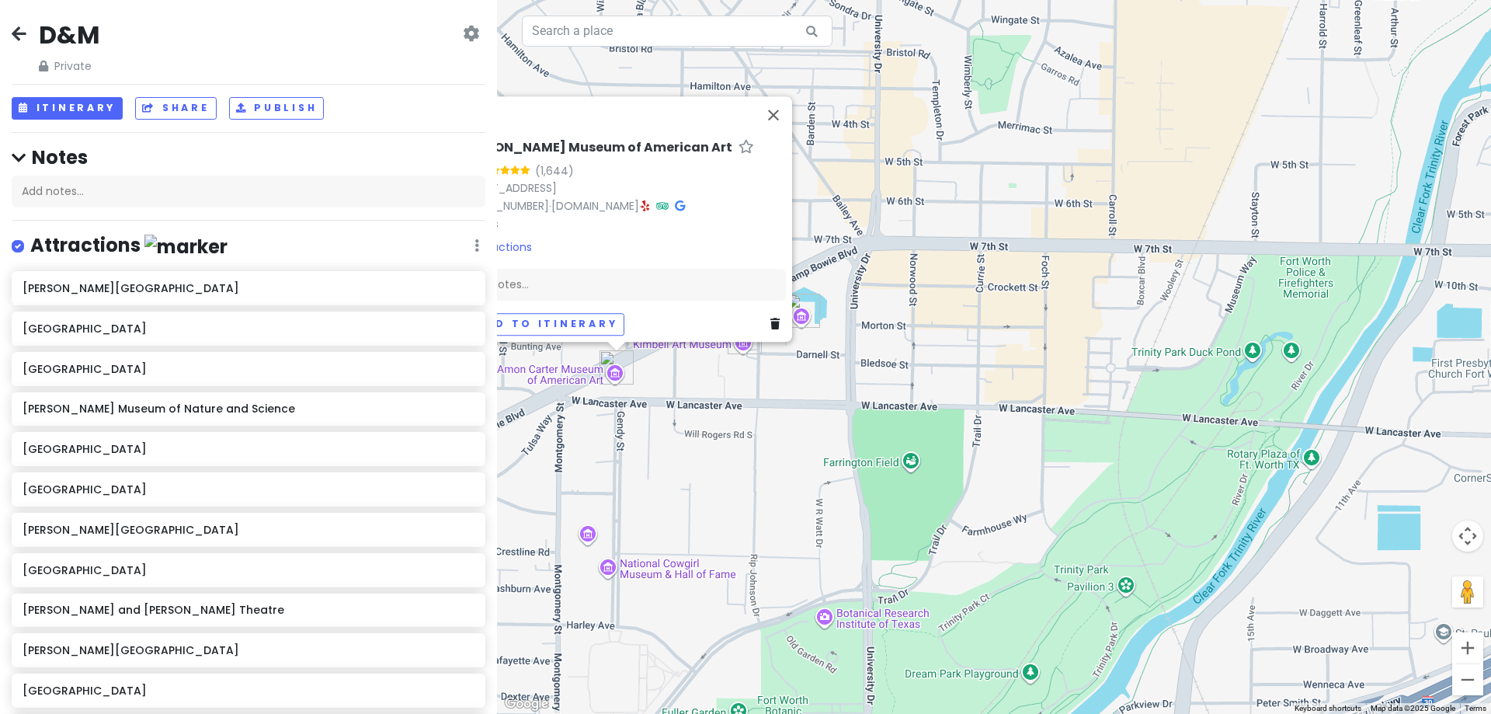
click at [808, 305] on img "Modern Art Museum of Fort Worth" at bounding box center [803, 310] width 47 height 47
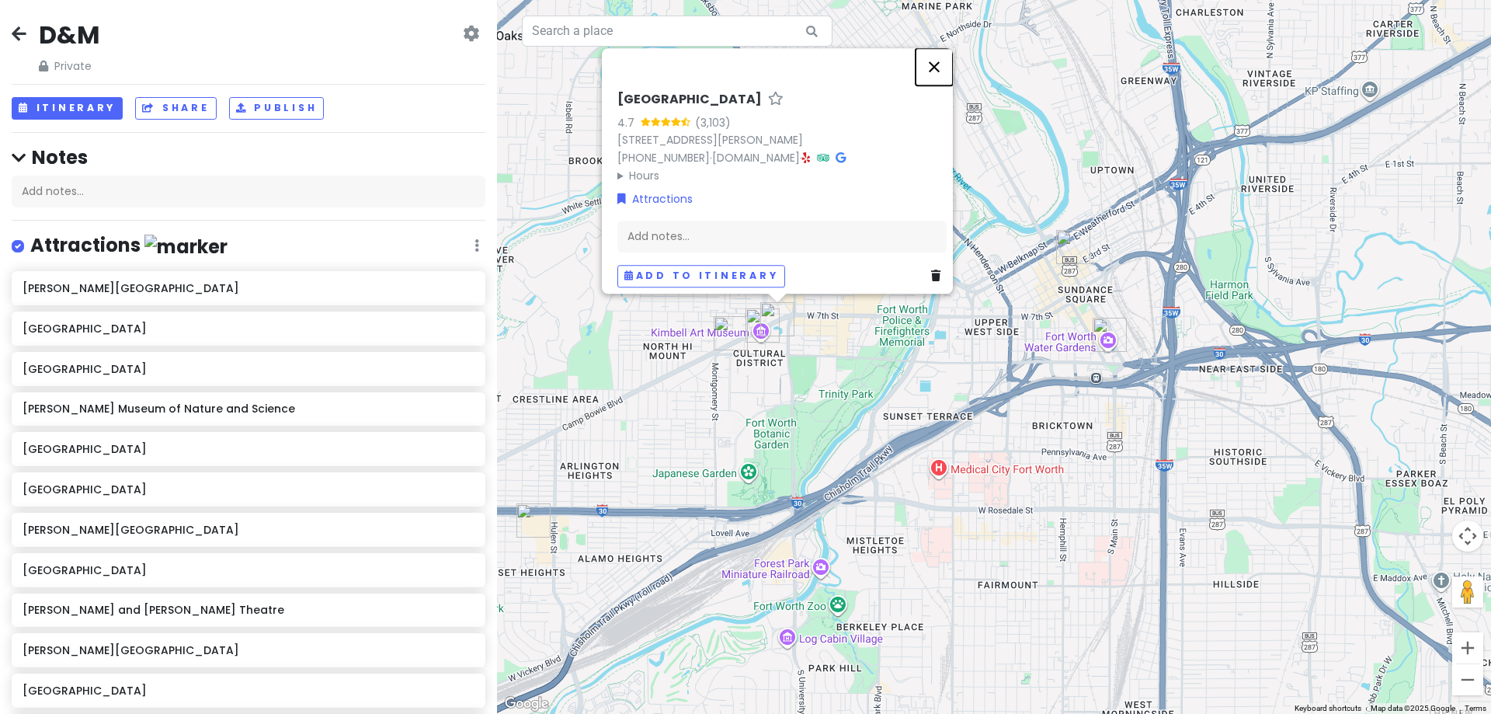
click at [941, 63] on button "Close" at bounding box center [933, 66] width 37 height 37
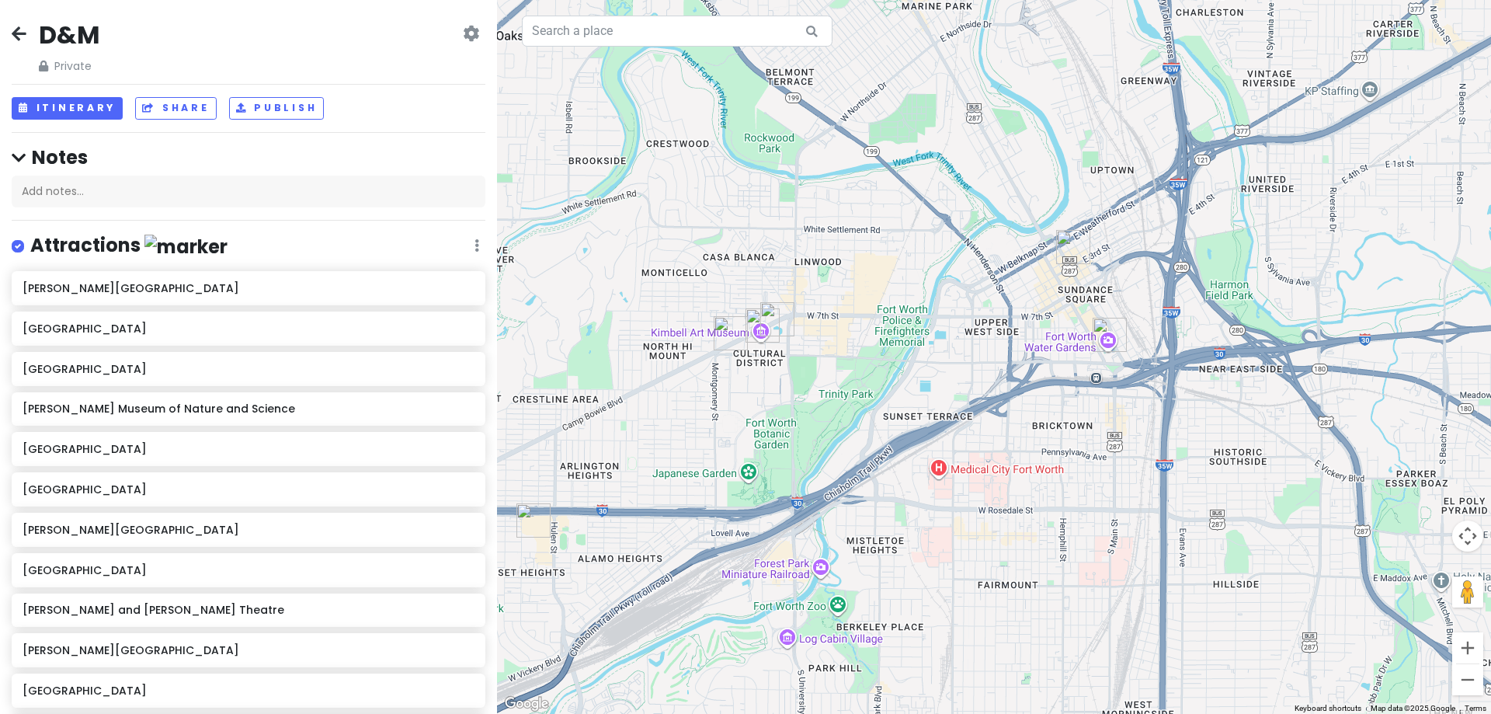
click at [1072, 237] on img "DR Horton Tower" at bounding box center [1073, 247] width 47 height 47
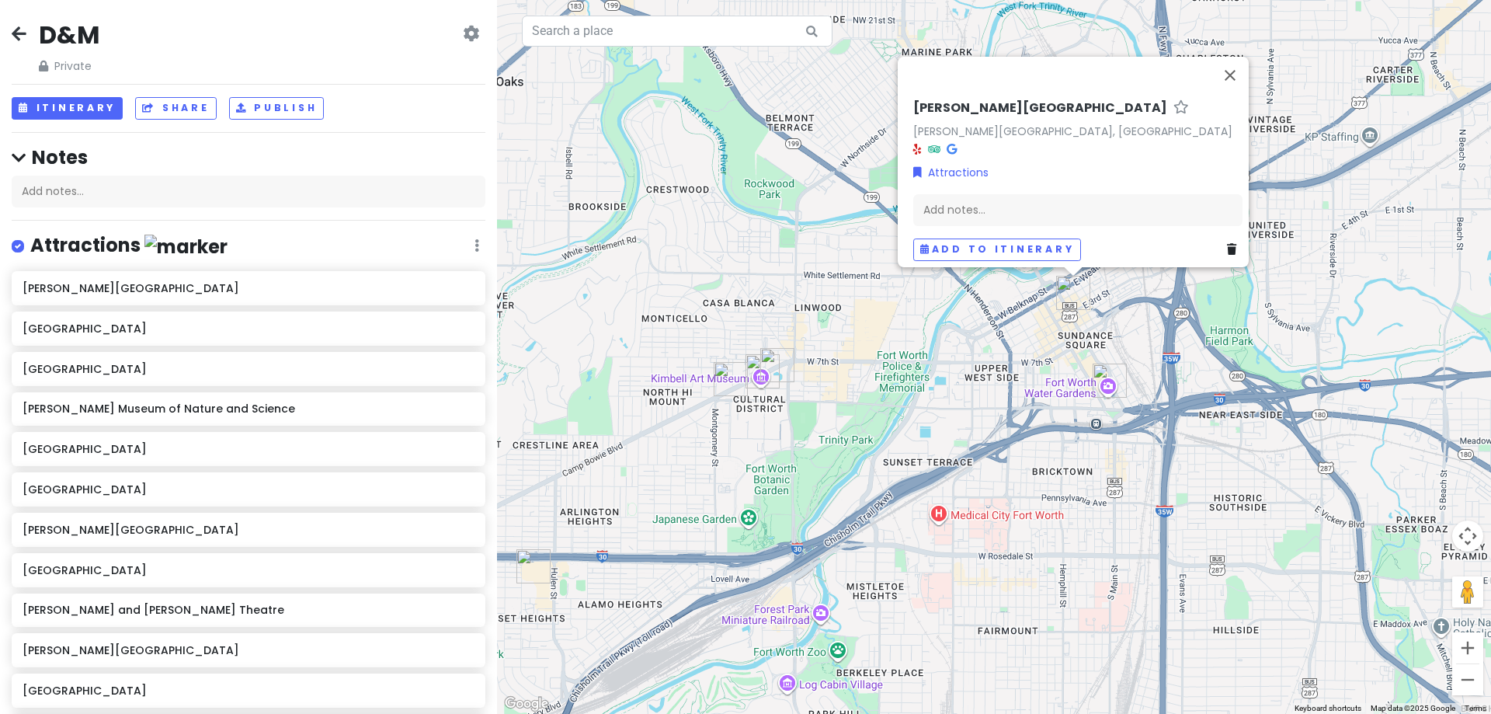
click at [947, 143] on icon at bounding box center [952, 148] width 10 height 11
click at [1103, 376] on img "Fort Worth Water Gardens" at bounding box center [1109, 380] width 47 height 47
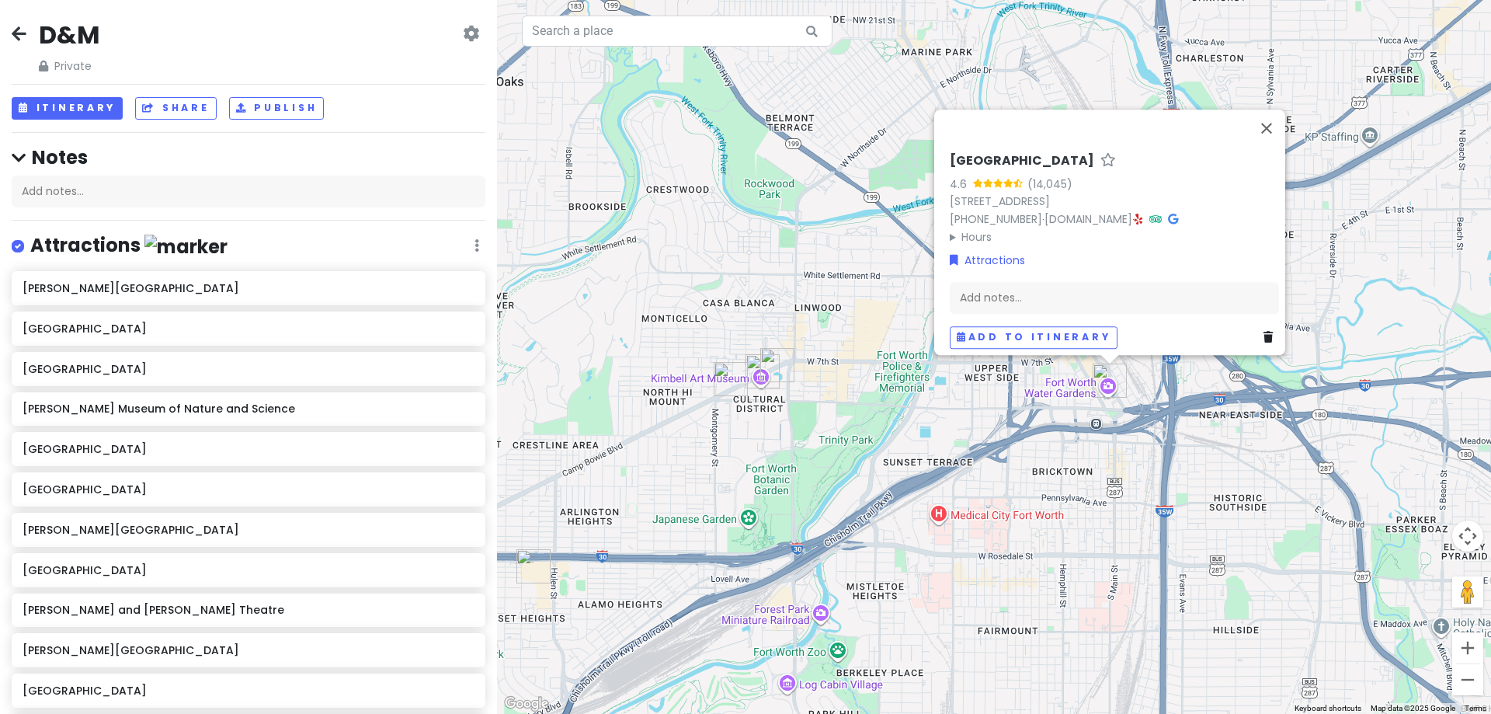
click at [1175, 214] on icon at bounding box center [1173, 219] width 10 height 11
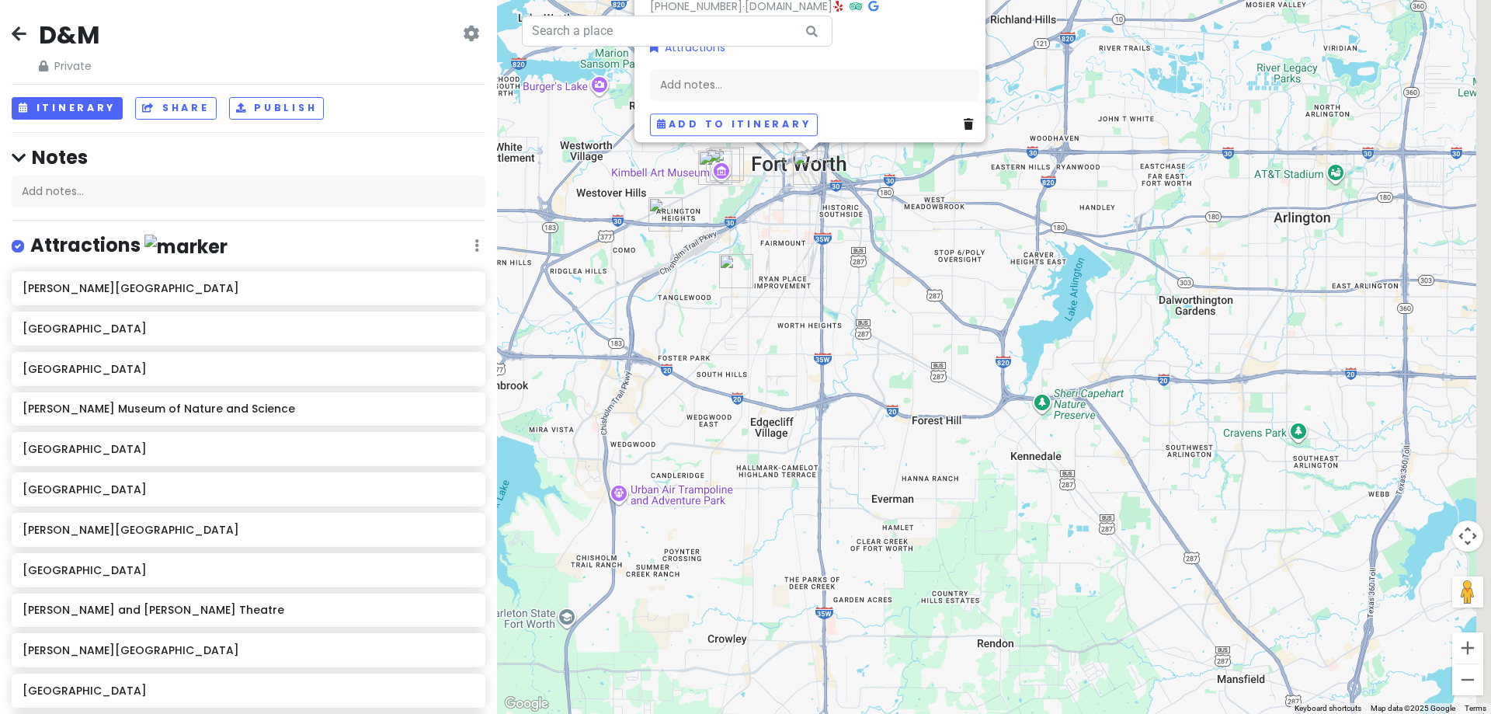
drag, startPoint x: 962, startPoint y: 512, endPoint x: 887, endPoint y: 370, distance: 160.1
click at [887, 370] on div "[GEOGRAPHIC_DATA] 4.6 (14,045) [STREET_ADDRESS] [PHONE_NUMBER] · [DOMAIN_NAME] …" at bounding box center [994, 357] width 994 height 714
